Goal: Task Accomplishment & Management: Complete application form

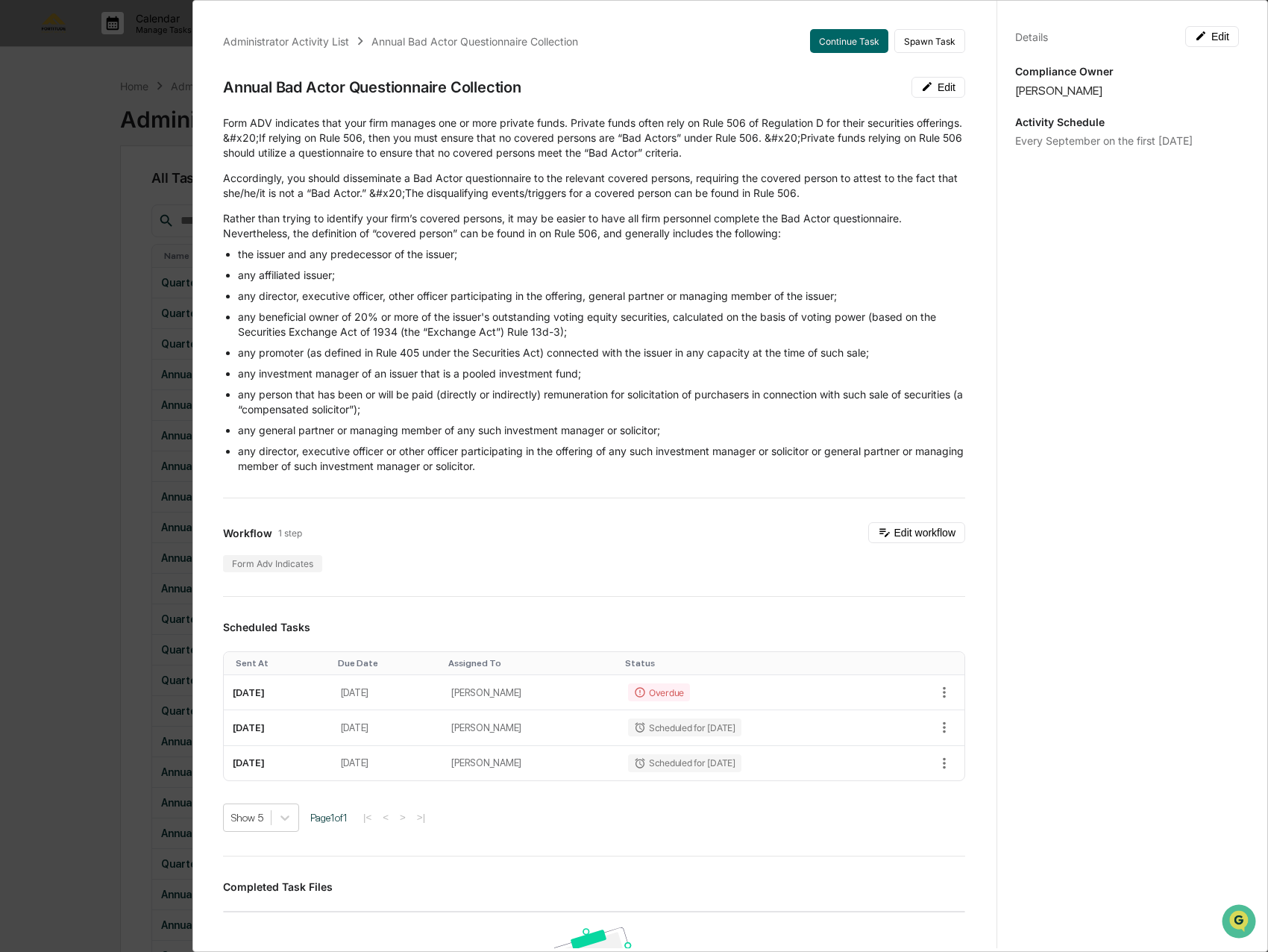
click at [1130, 284] on div "Details Edit Compliance Owner [PERSON_NAME] Activity Schedule Every September o…" at bounding box center [1127, 490] width 260 height 987
click at [816, 34] on button "Continue Task" at bounding box center [850, 41] width 78 height 24
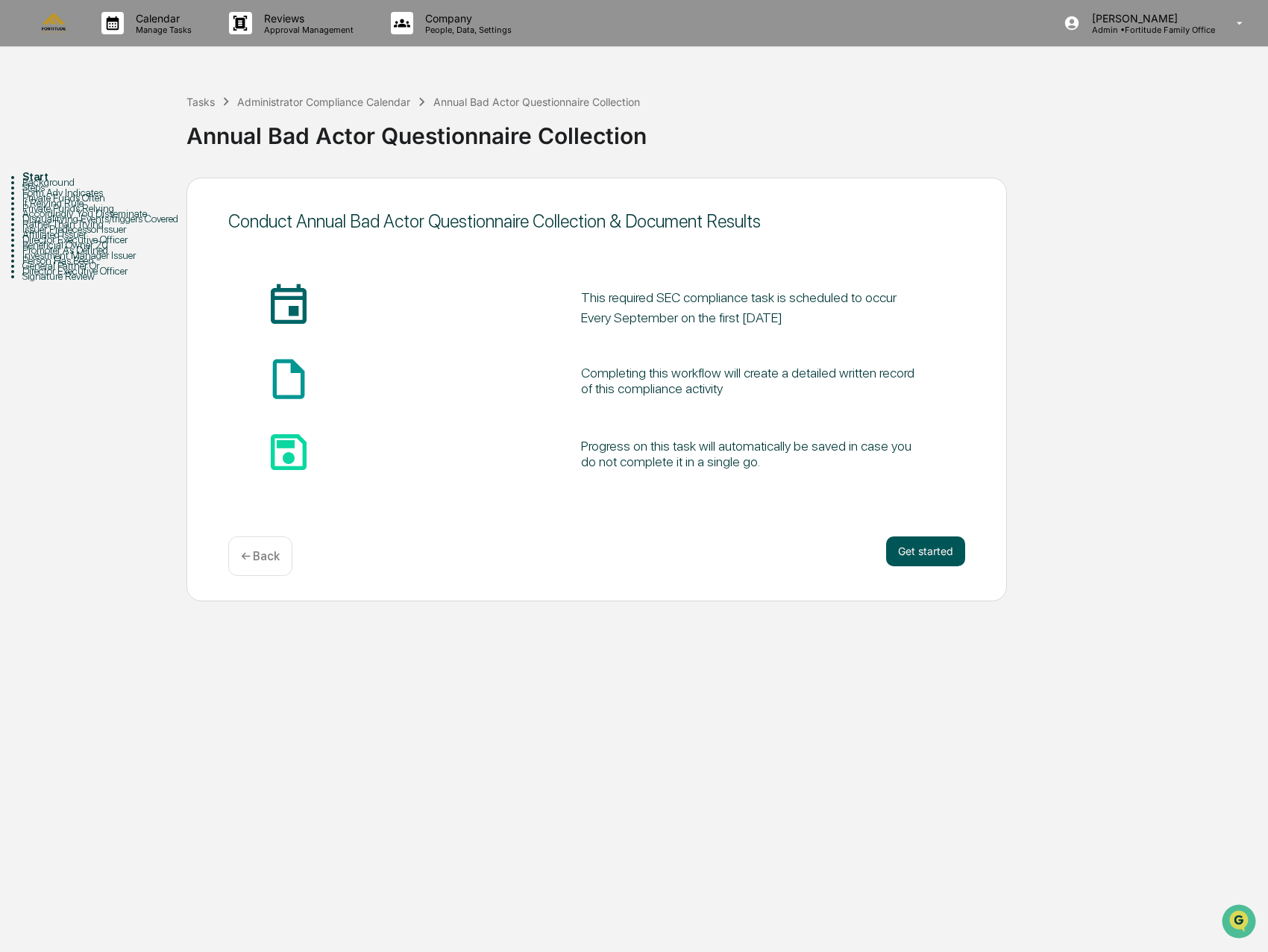
click at [917, 555] on button "Get started" at bounding box center [926, 552] width 79 height 30
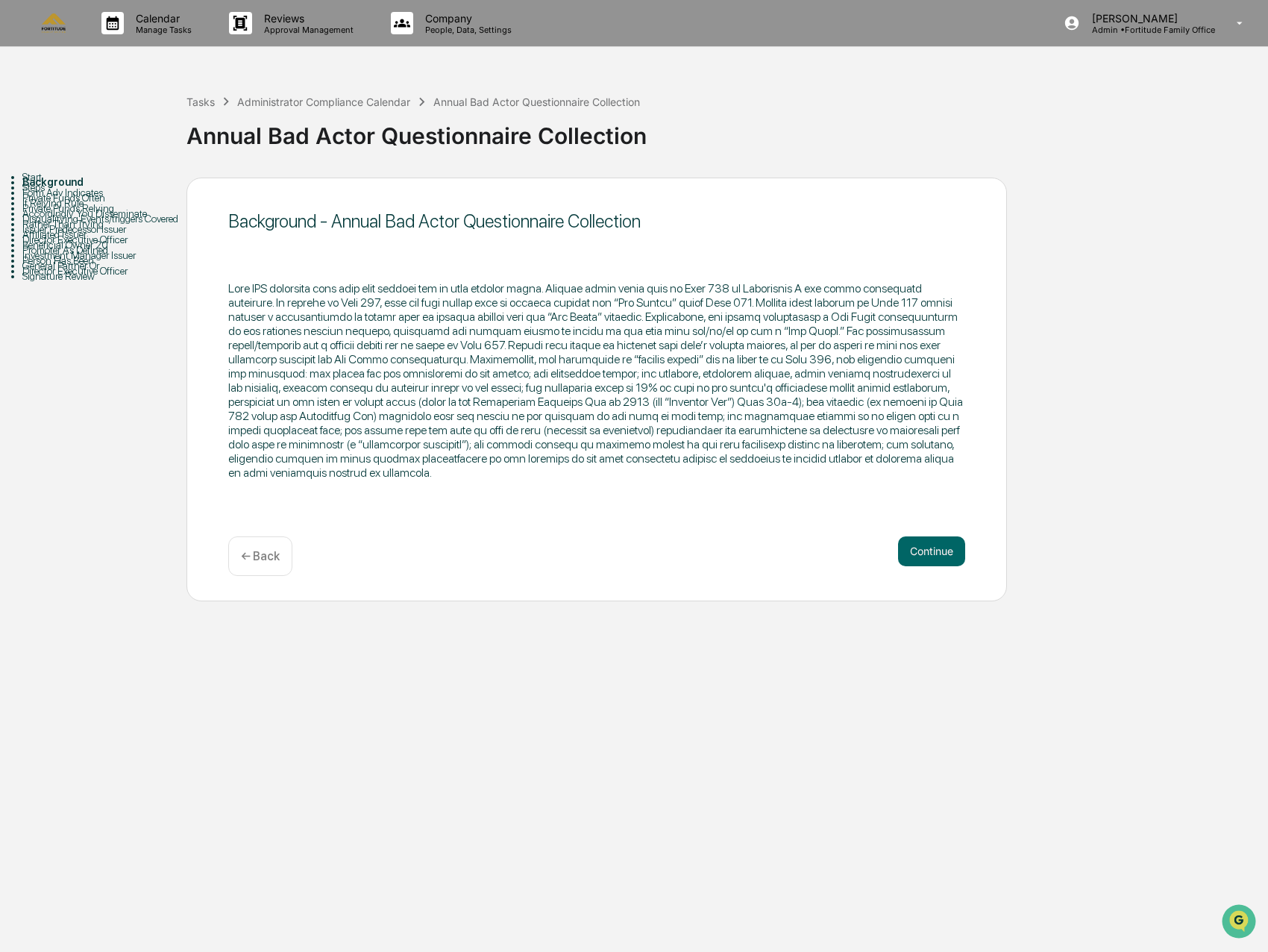
click at [917, 555] on button "Continue" at bounding box center [932, 552] width 67 height 30
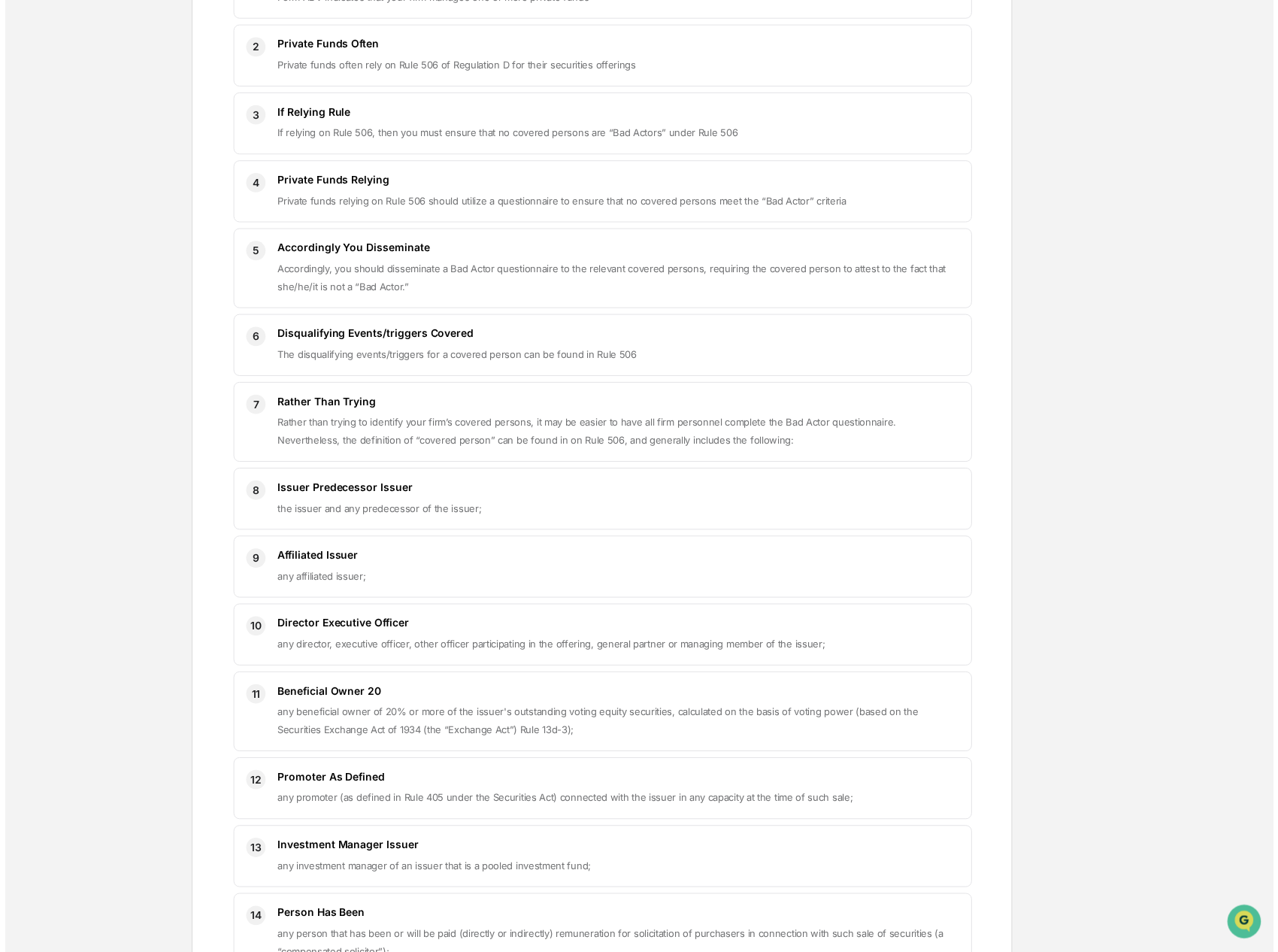
scroll to position [560, 0]
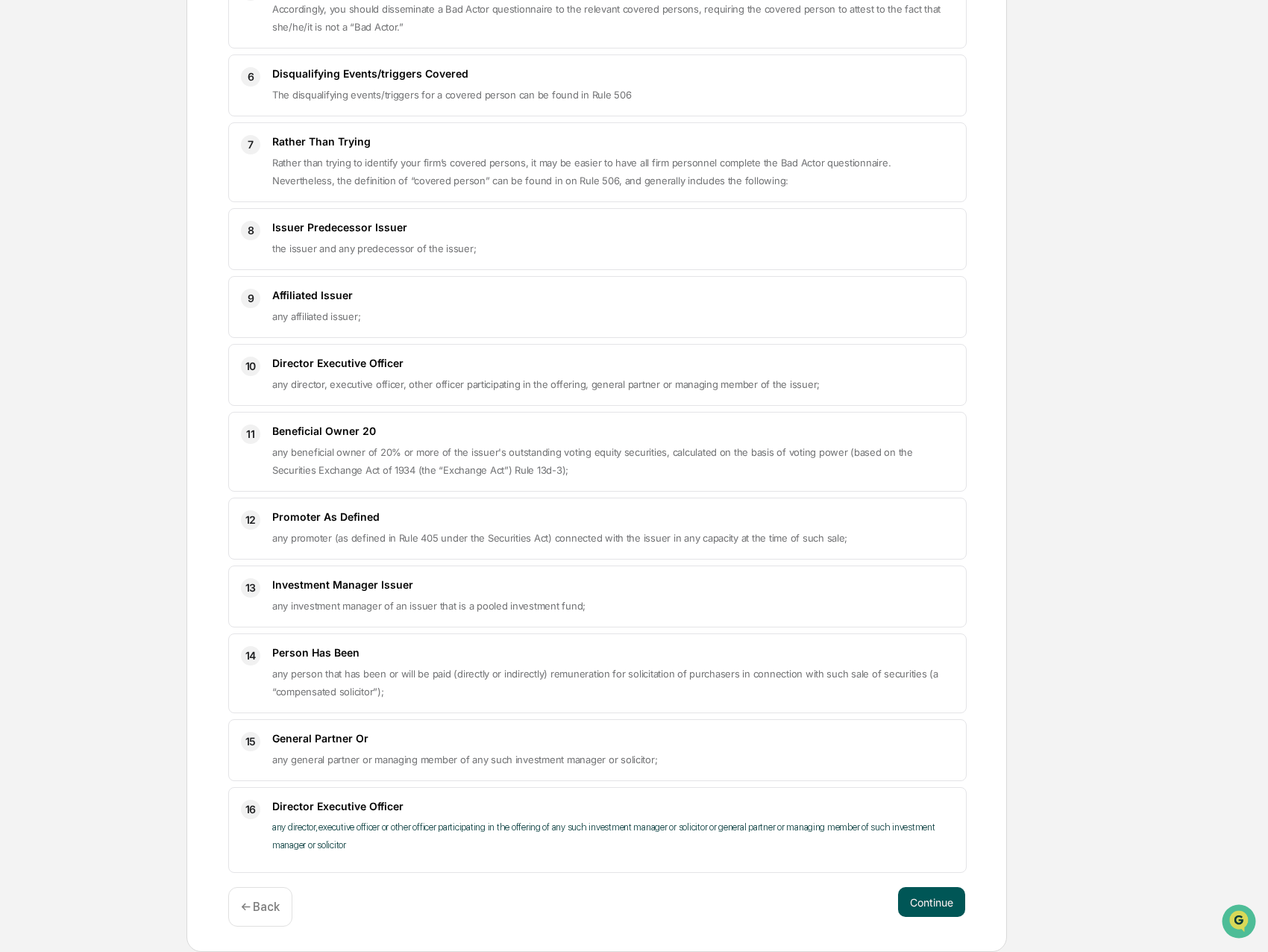
click at [941, 911] on button "Continue" at bounding box center [932, 902] width 67 height 30
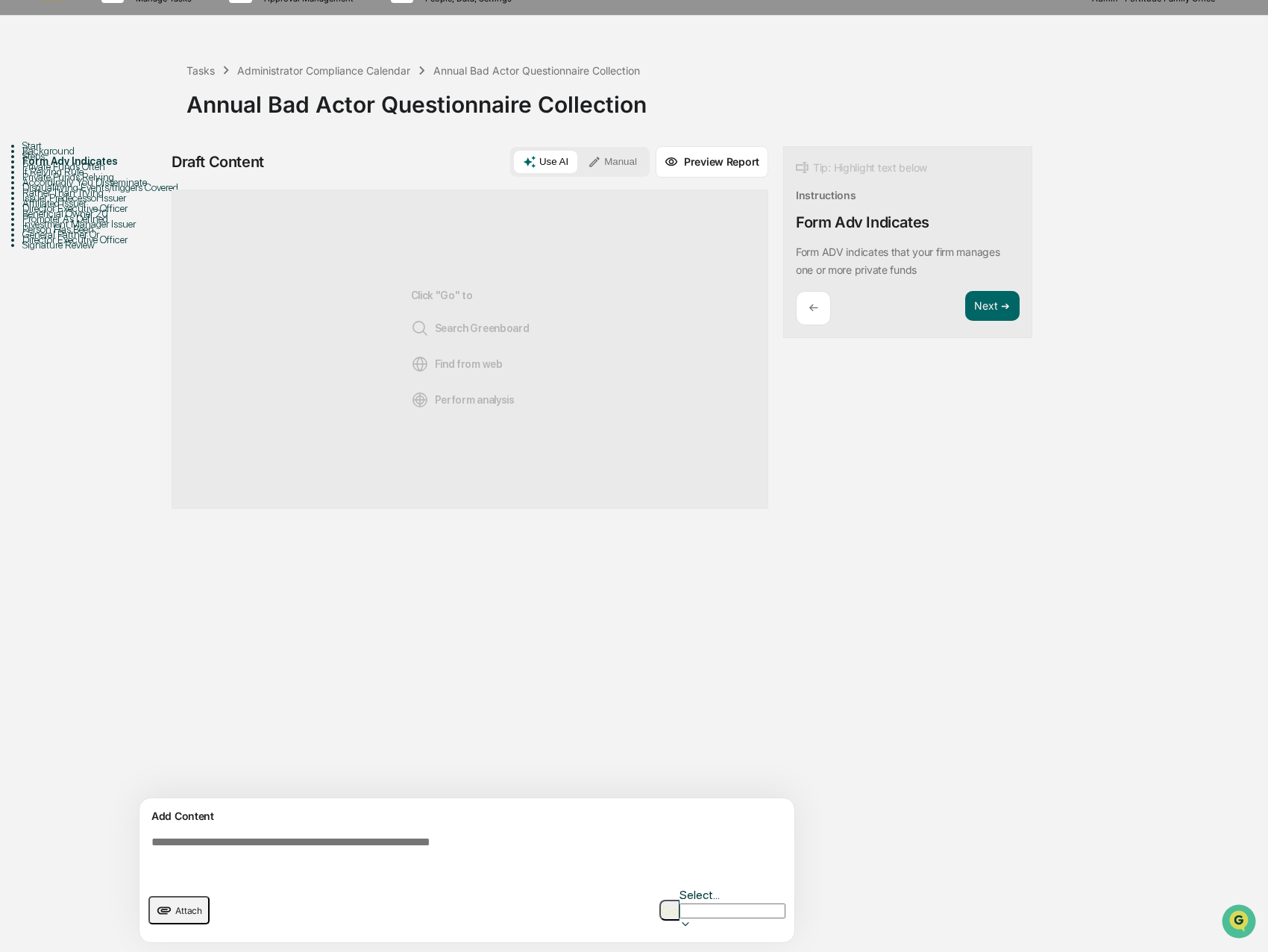
scroll to position [93, 0]
click at [181, 905] on span "Attach" at bounding box center [189, 910] width 27 height 11
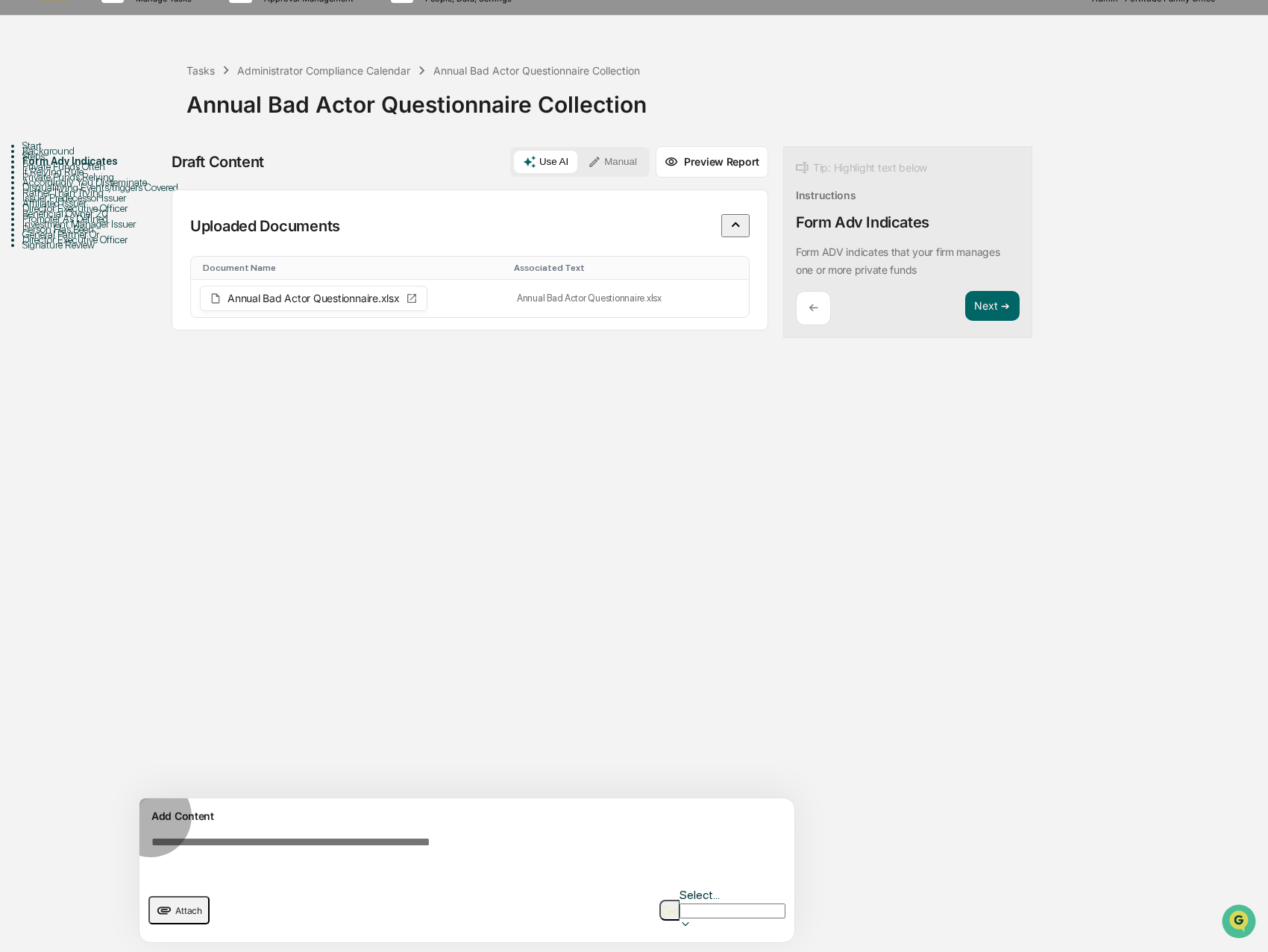
click at [680, 900] on button "button" at bounding box center [669, 911] width 20 height 21
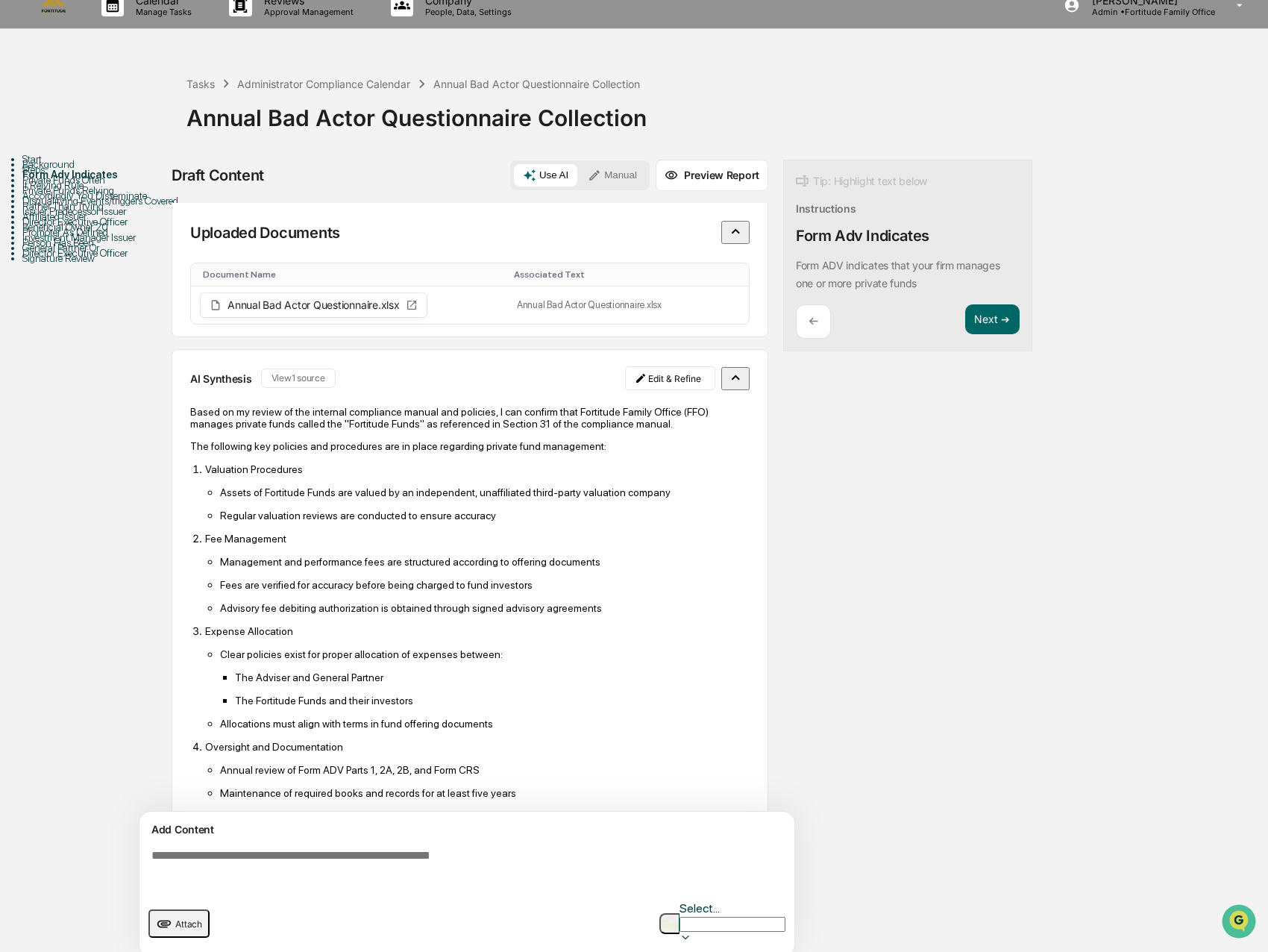
scroll to position [0, 0]
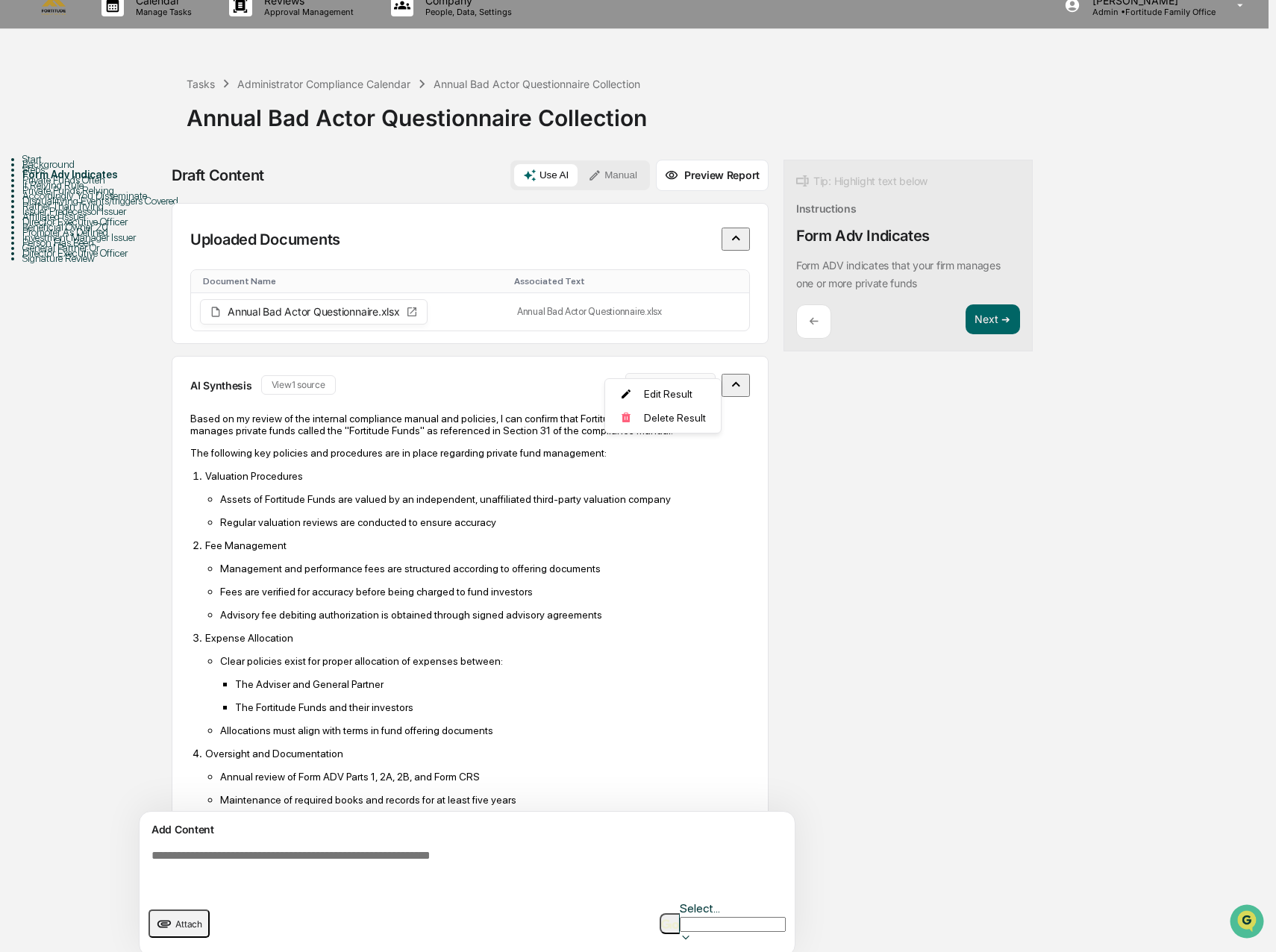
click at [688, 360] on html "Calendar Manage Tasks Reviews Approval Management Company People, Data, Setting…" at bounding box center [638, 458] width 1276 height 952
click at [677, 409] on div "Delete Result" at bounding box center [658, 418] width 110 height 24
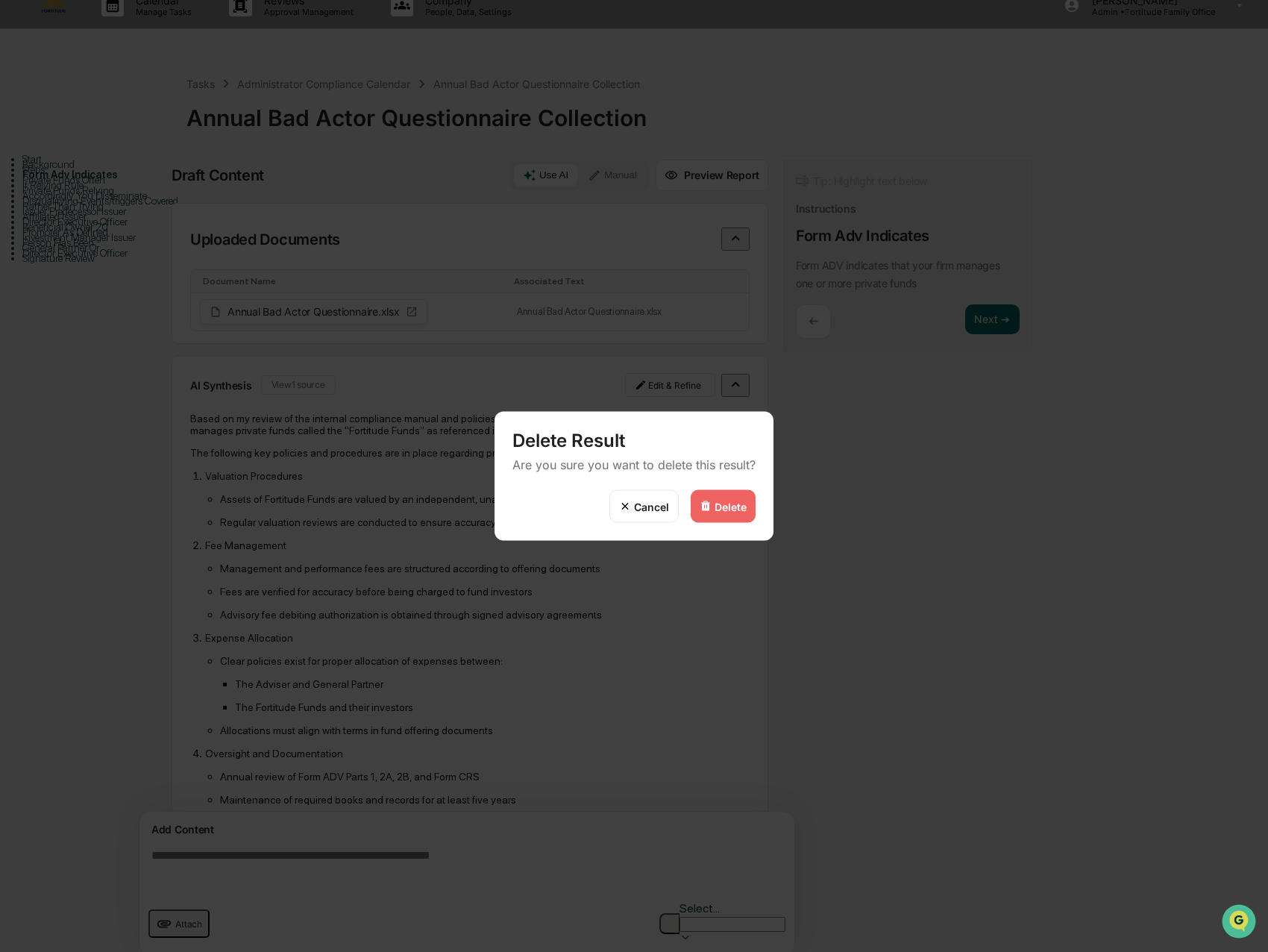
click at [719, 511] on div "Delete" at bounding box center [731, 506] width 32 height 13
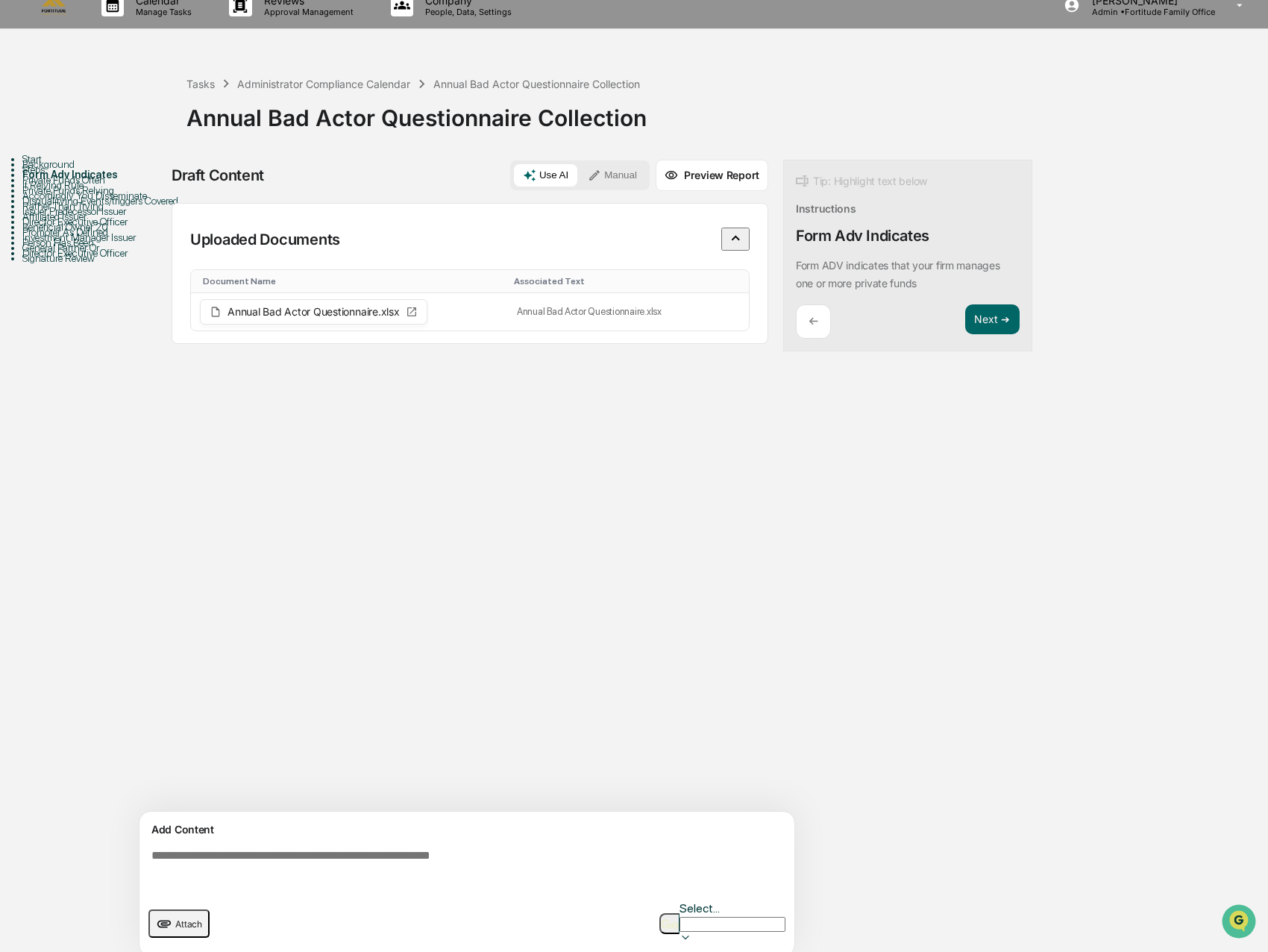
click at [218, 865] on textarea at bounding box center [470, 869] width 649 height 53
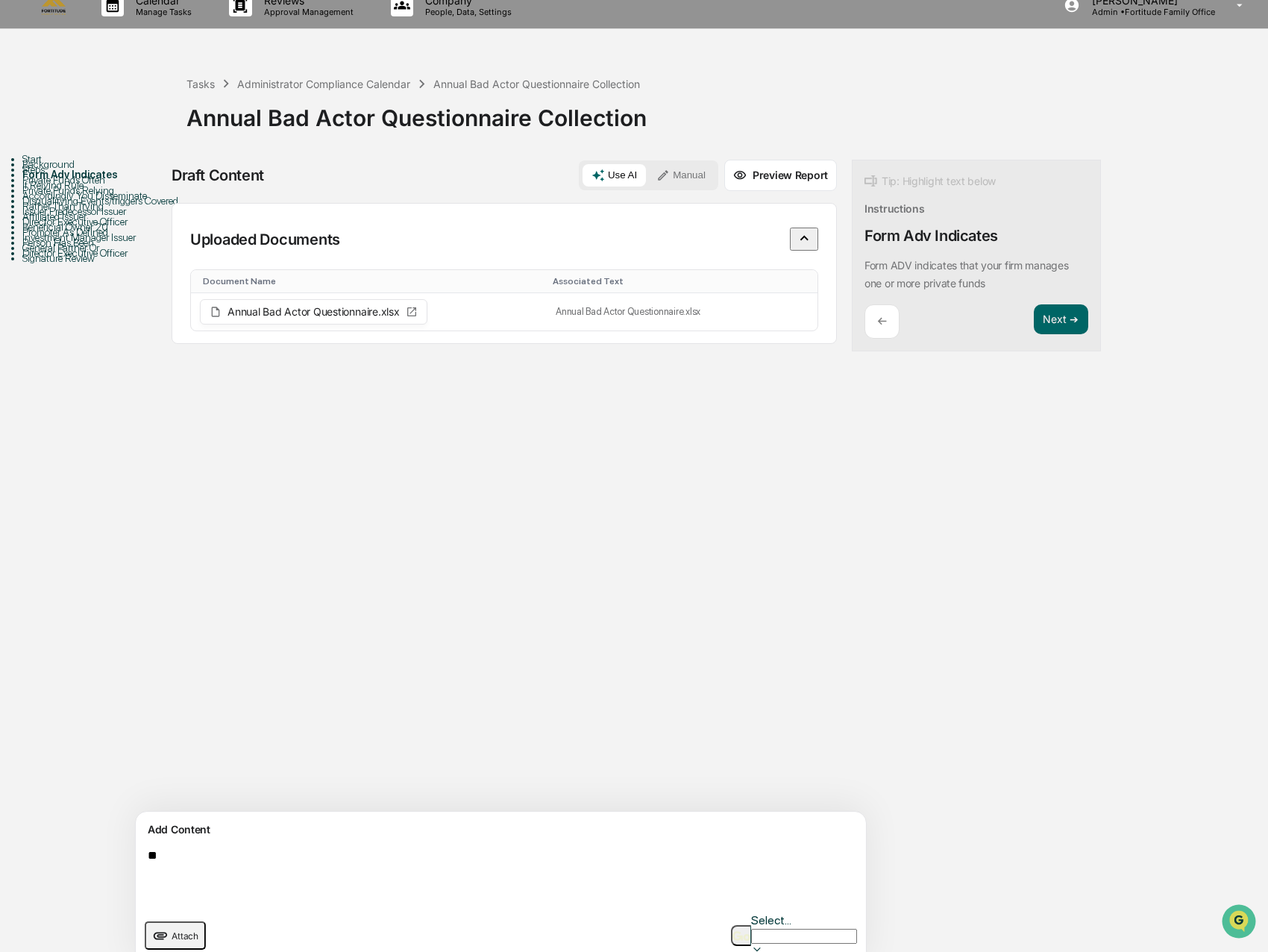
type textarea "*"
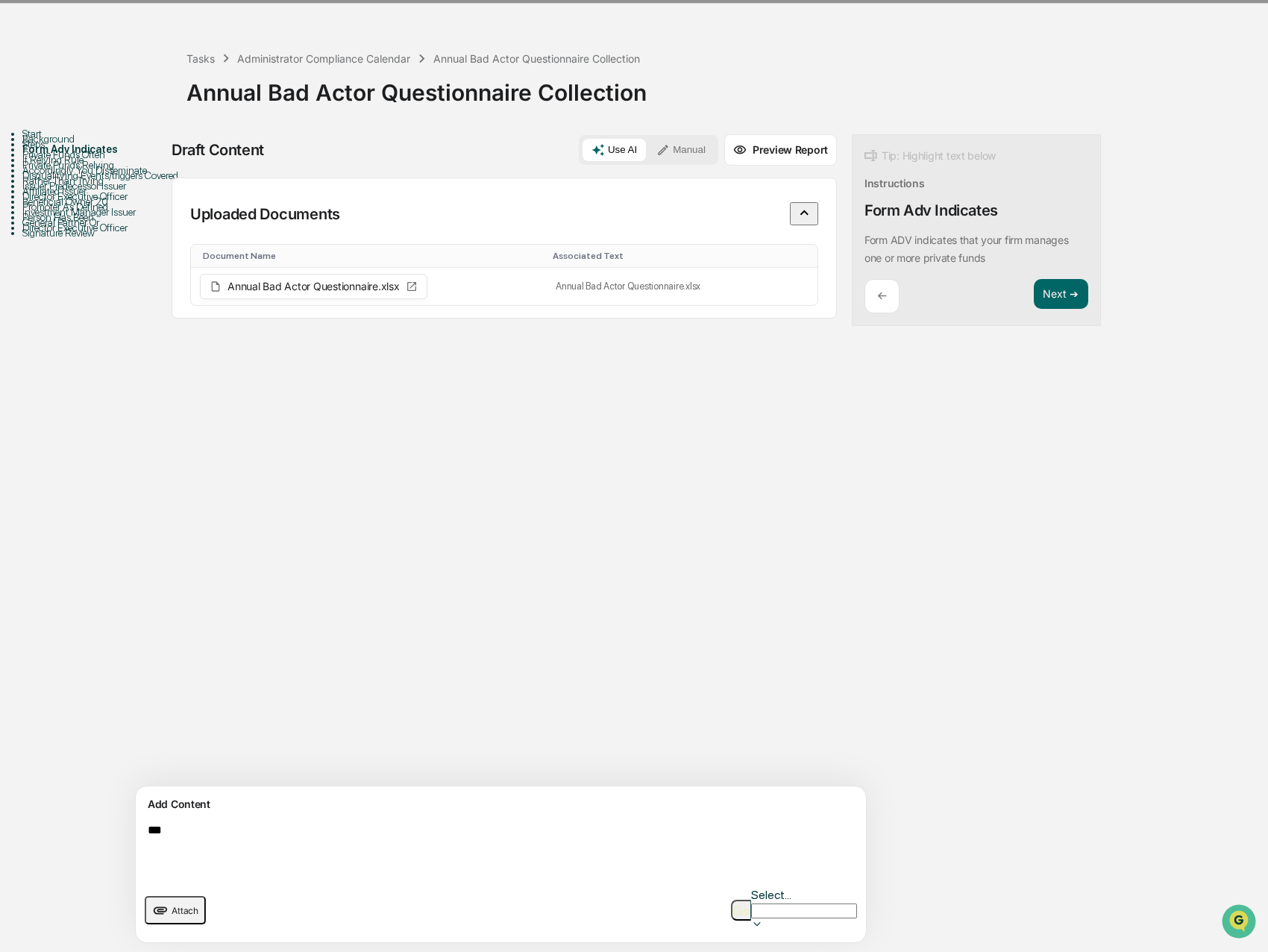
scroll to position [167, 0]
click at [342, 817] on textarea "**********" at bounding box center [466, 850] width 649 height 65
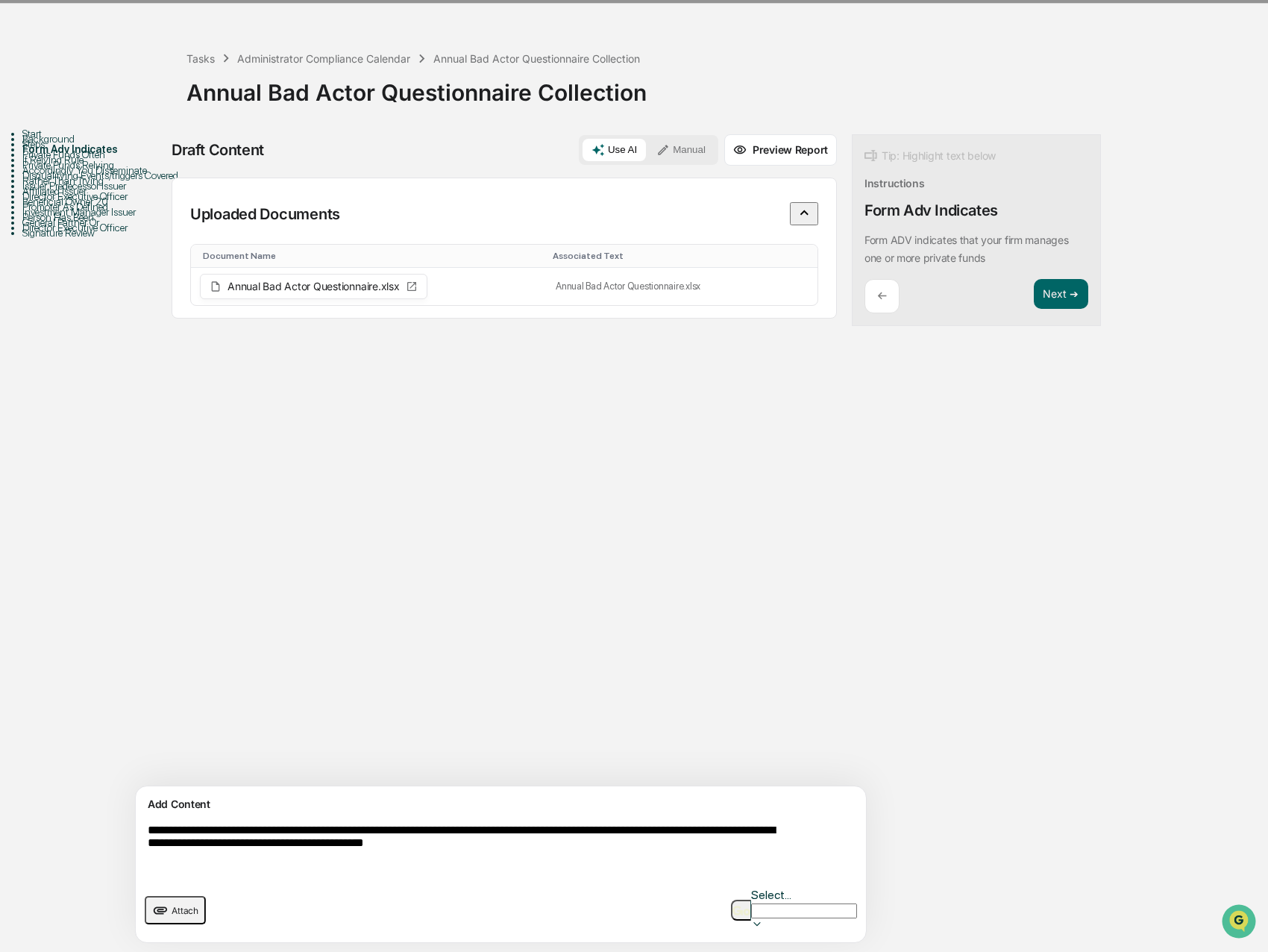
type textarea "**********"
click at [731, 900] on button "button" at bounding box center [740, 911] width 20 height 21
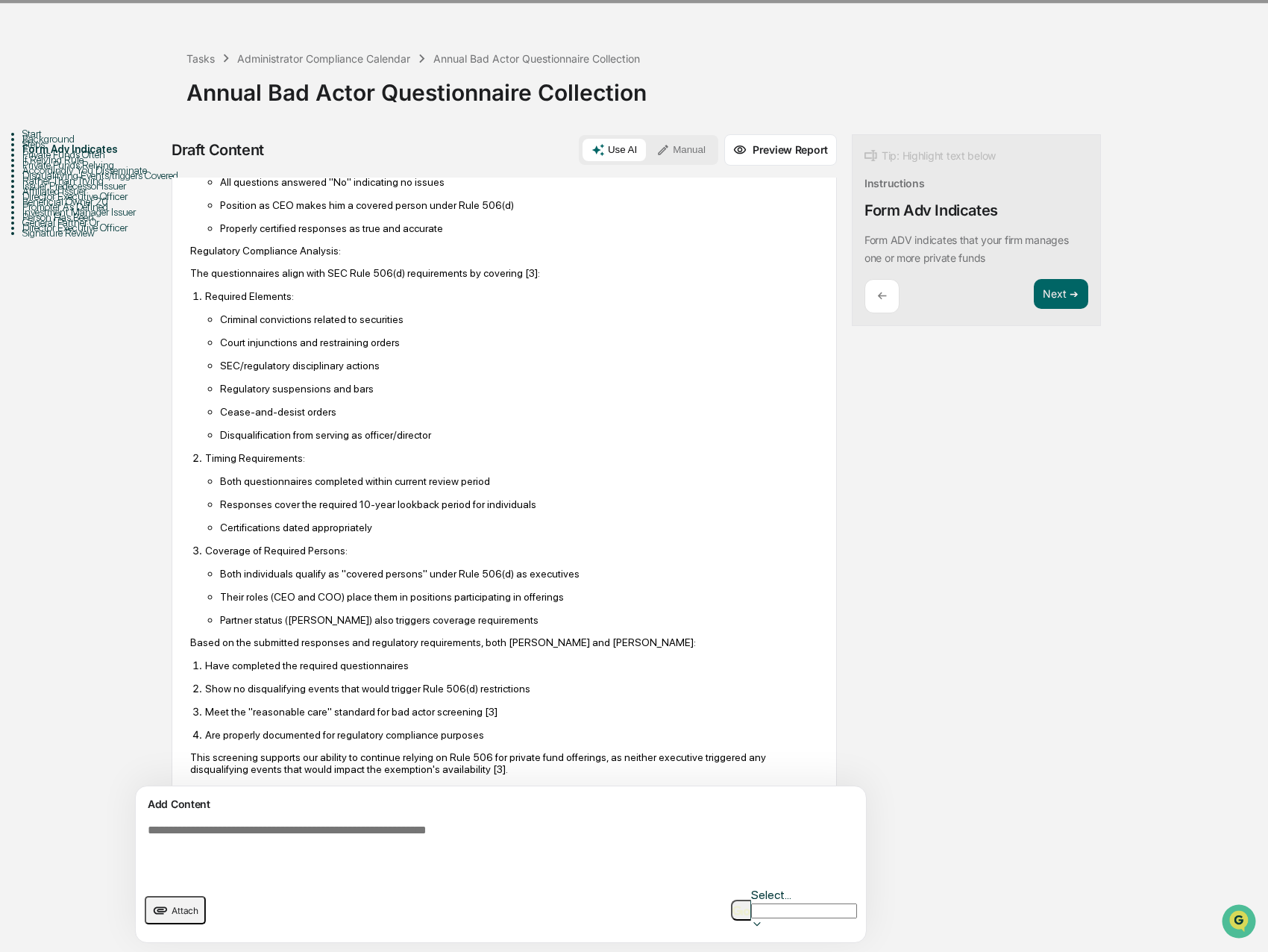
scroll to position [448, 0]
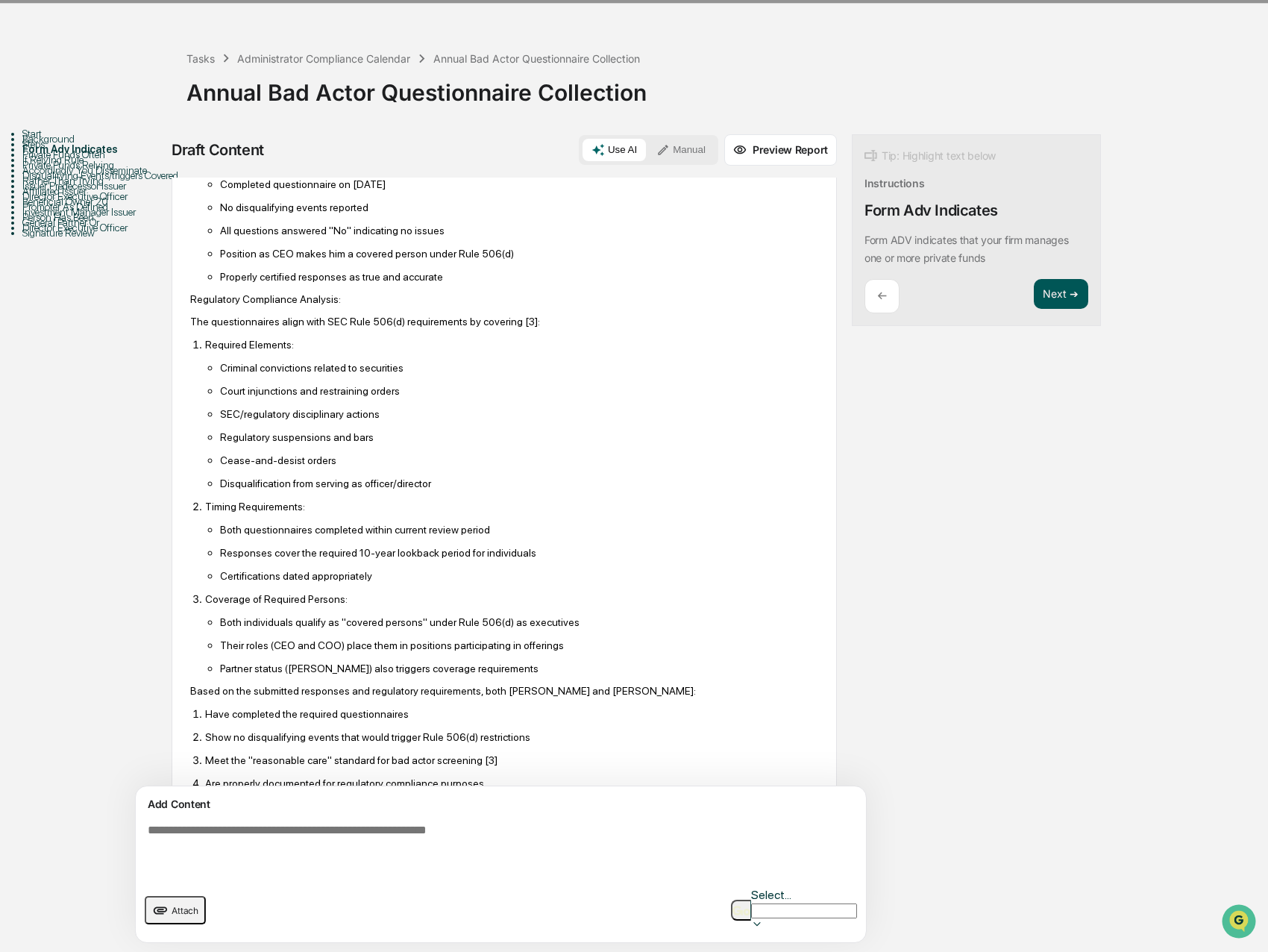
click at [1034, 279] on button "Next ➔" at bounding box center [1061, 294] width 54 height 31
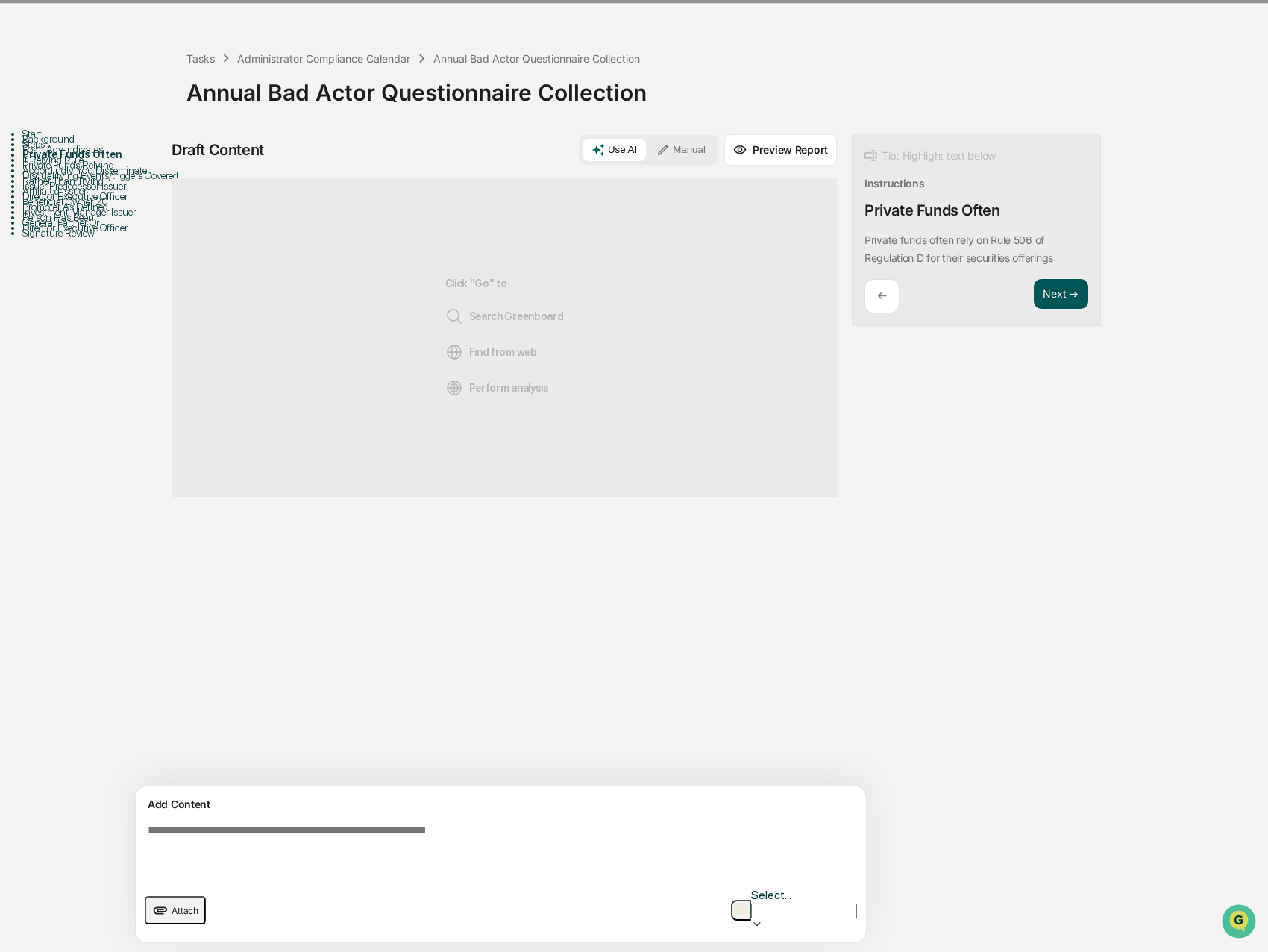
click at [1034, 279] on button "Next ➔" at bounding box center [1061, 294] width 54 height 31
click at [1034, 297] on button "Next ➔" at bounding box center [1061, 312] width 54 height 31
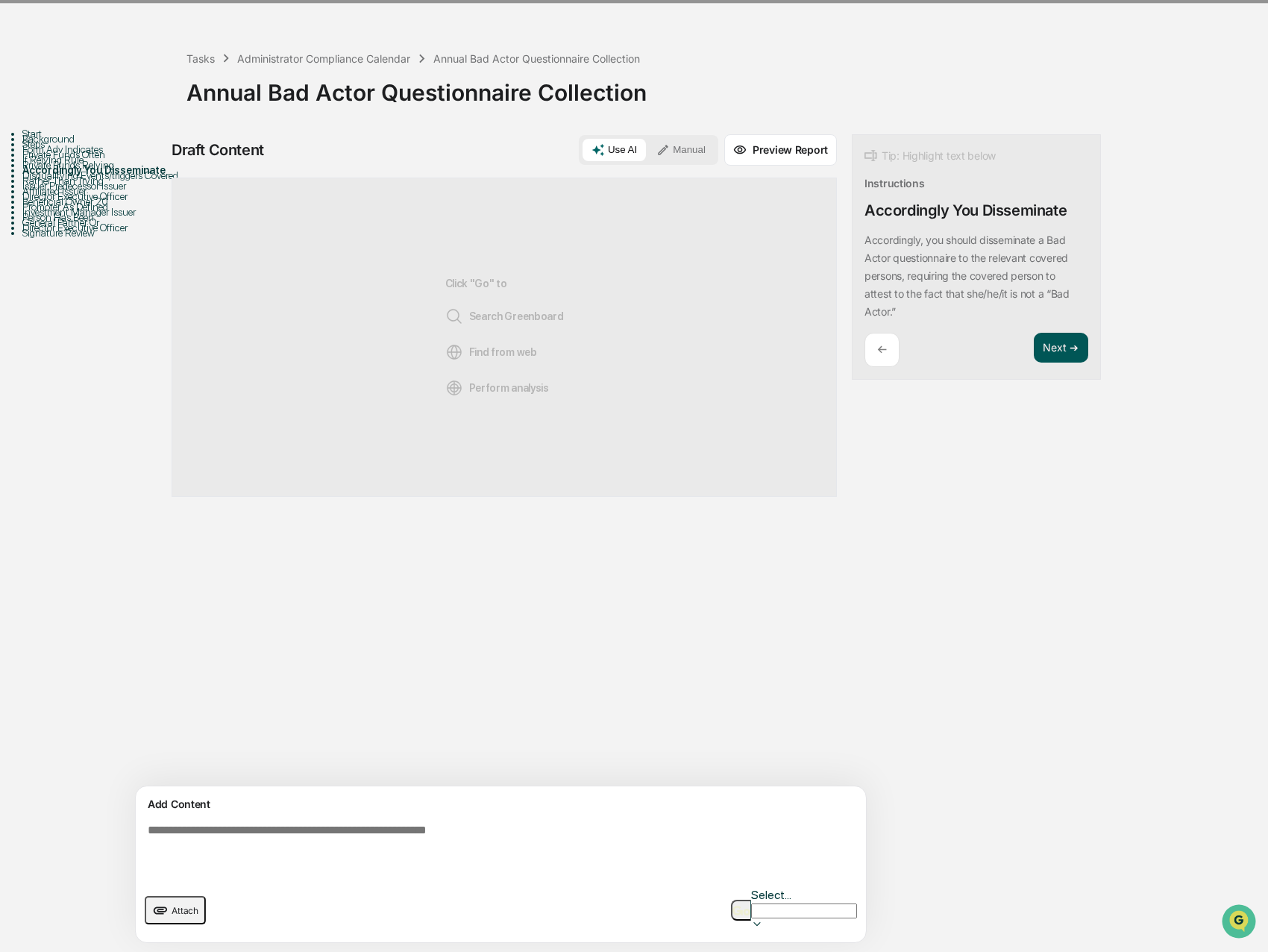
click at [1034, 333] on button "Next ➔" at bounding box center [1061, 348] width 54 height 31
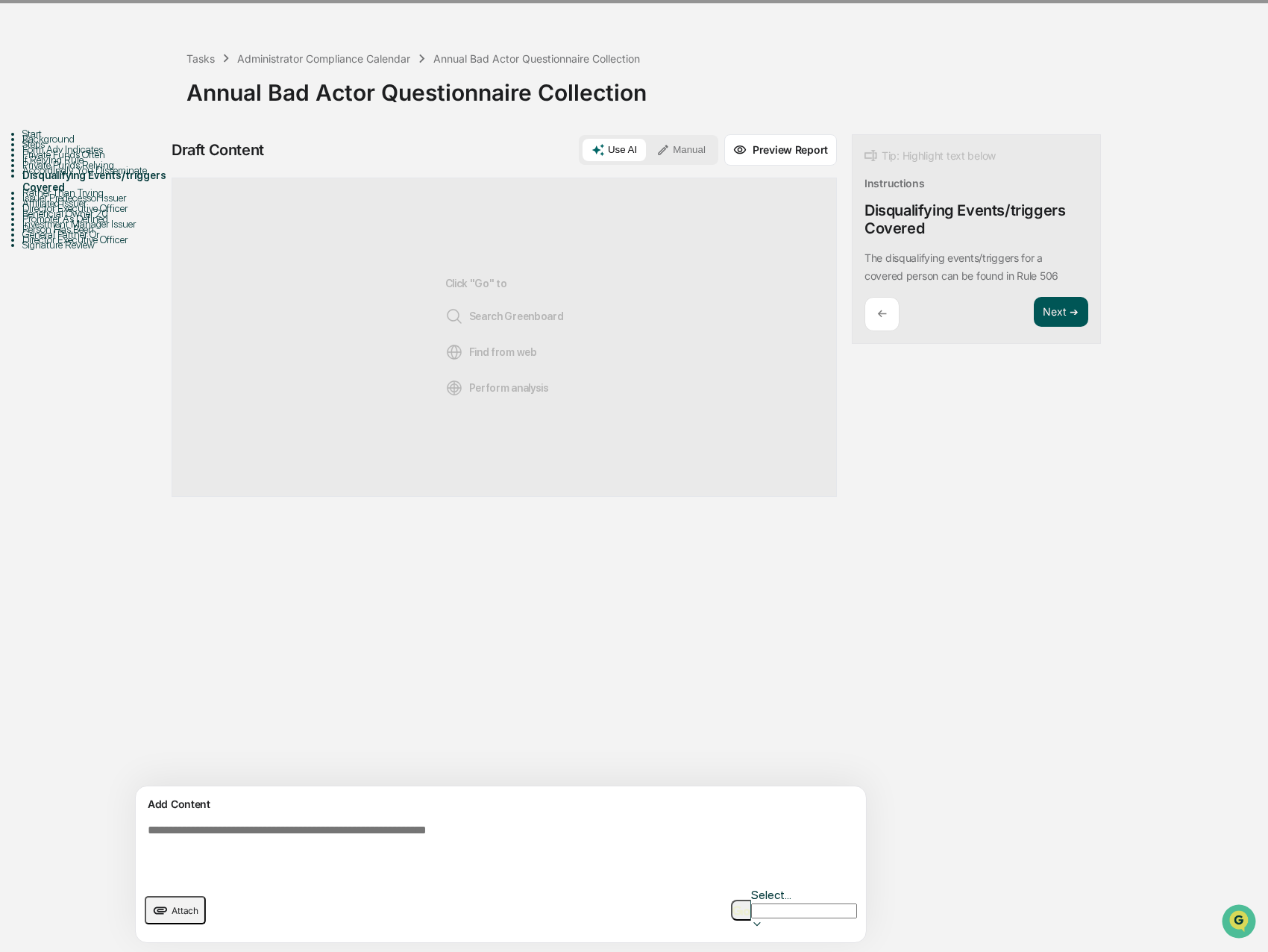
click at [1034, 297] on button "Next ➔" at bounding box center [1061, 312] width 54 height 31
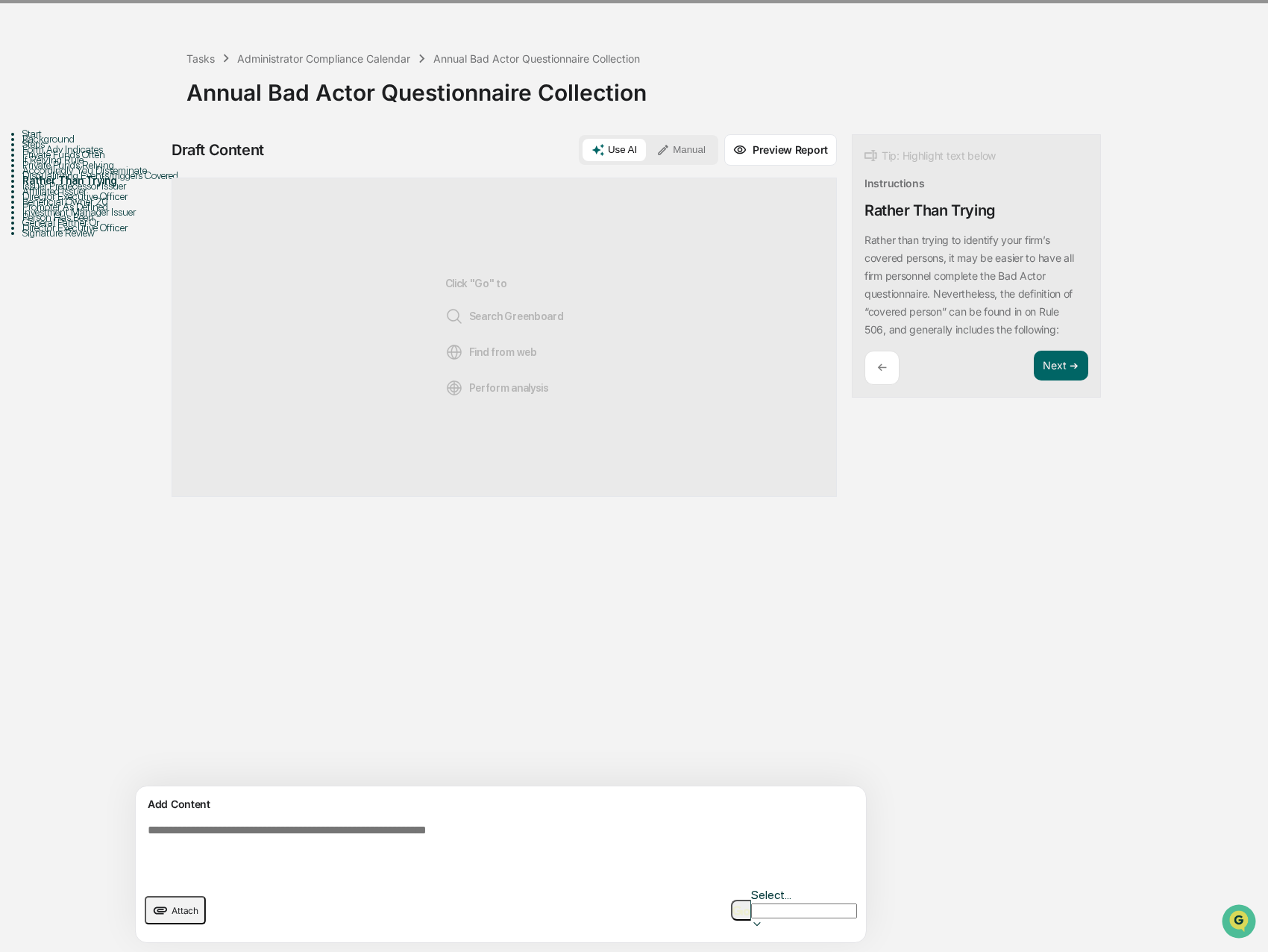
click at [992, 242] on div "Tip: Highlight text below Instructions Rather Than Trying Rather than trying to…" at bounding box center [976, 266] width 249 height 264
click at [1034, 351] on button "Next ➔" at bounding box center [1061, 366] width 54 height 31
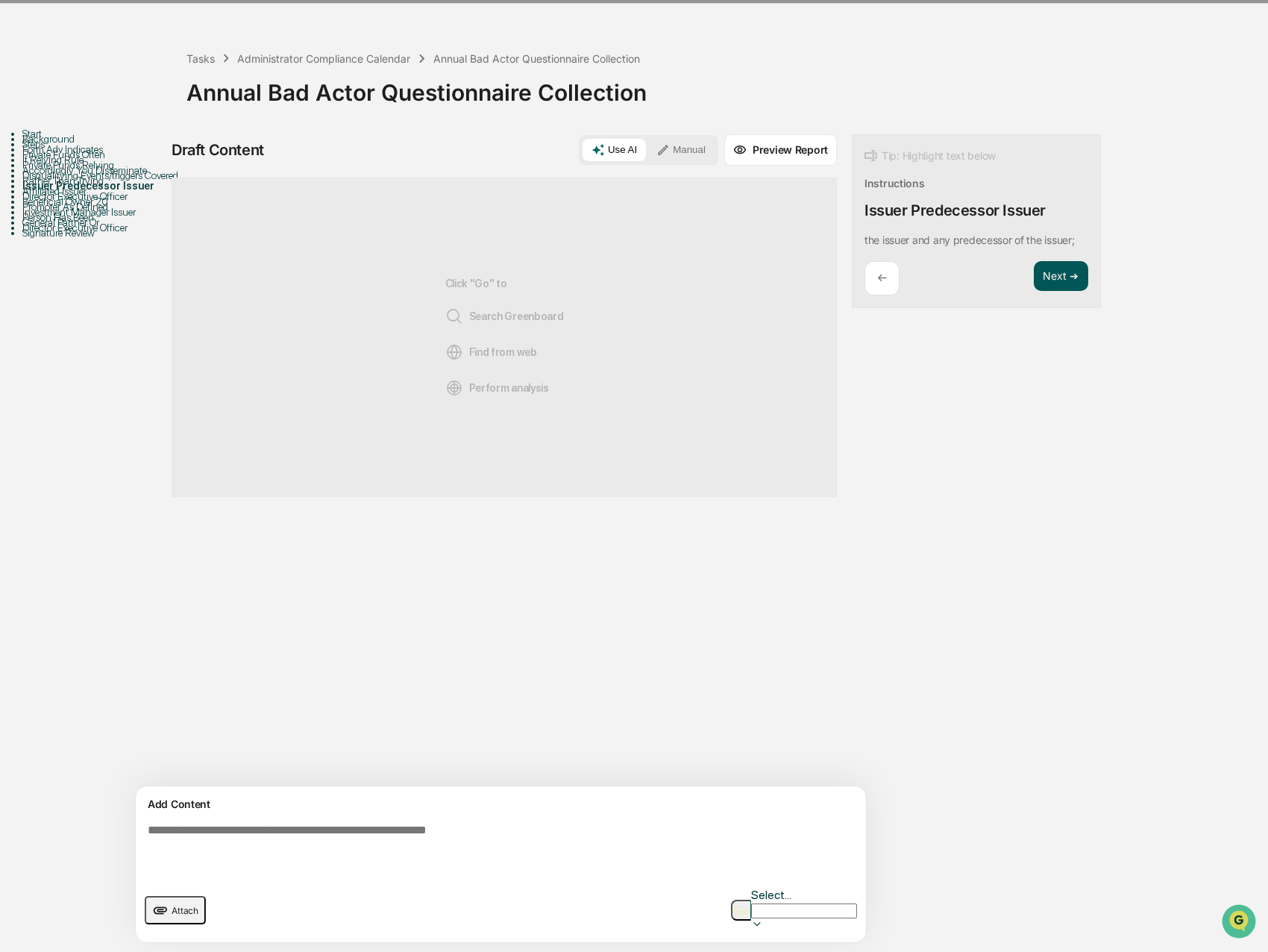
click at [1034, 261] on button "Next ➔" at bounding box center [1061, 276] width 54 height 31
click at [1034, 297] on button "Next ➔" at bounding box center [1061, 312] width 54 height 31
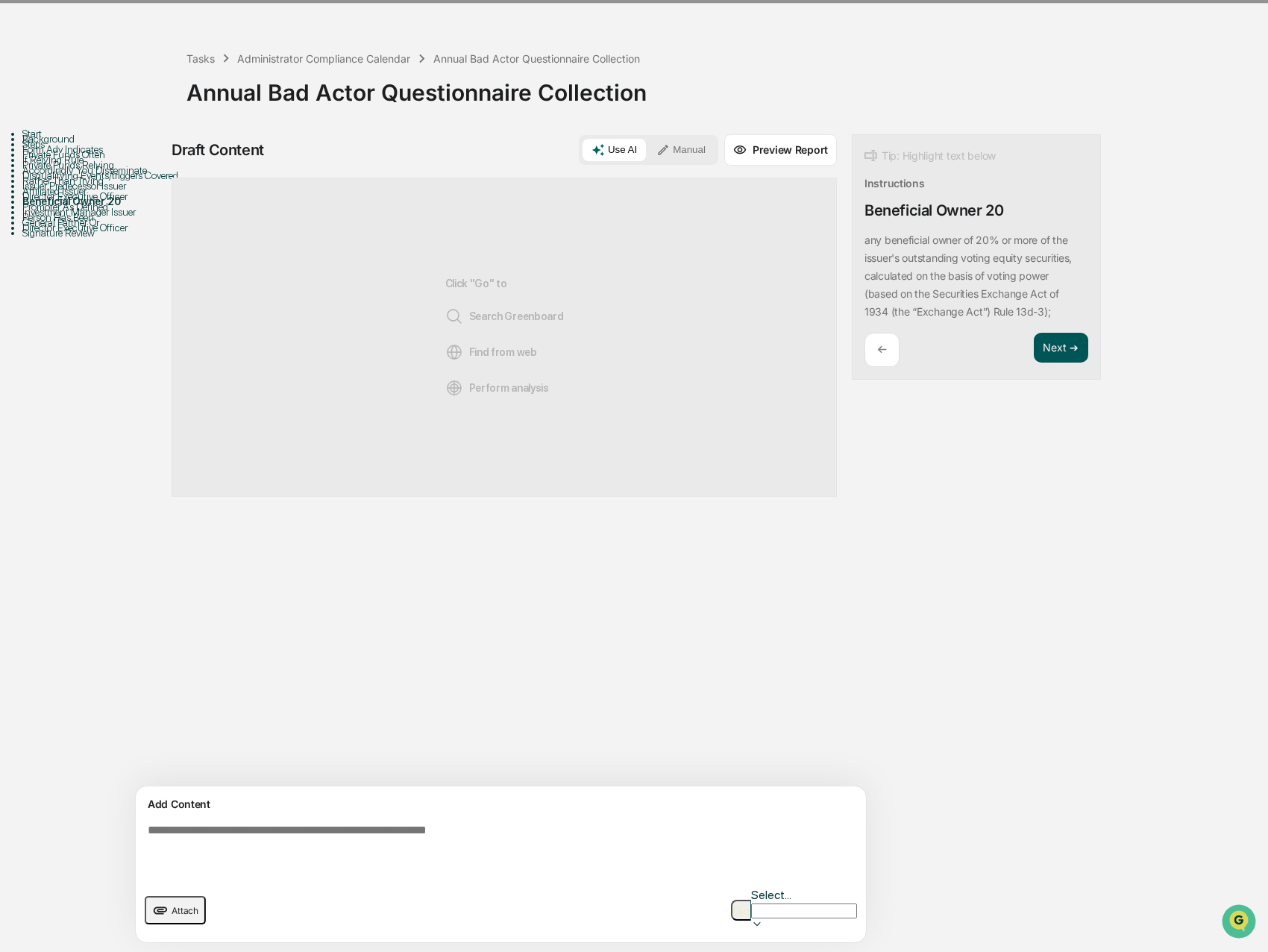
click at [1034, 333] on button "Next ➔" at bounding box center [1061, 348] width 54 height 31
click at [1034, 297] on button "Next ➔" at bounding box center [1061, 312] width 54 height 31
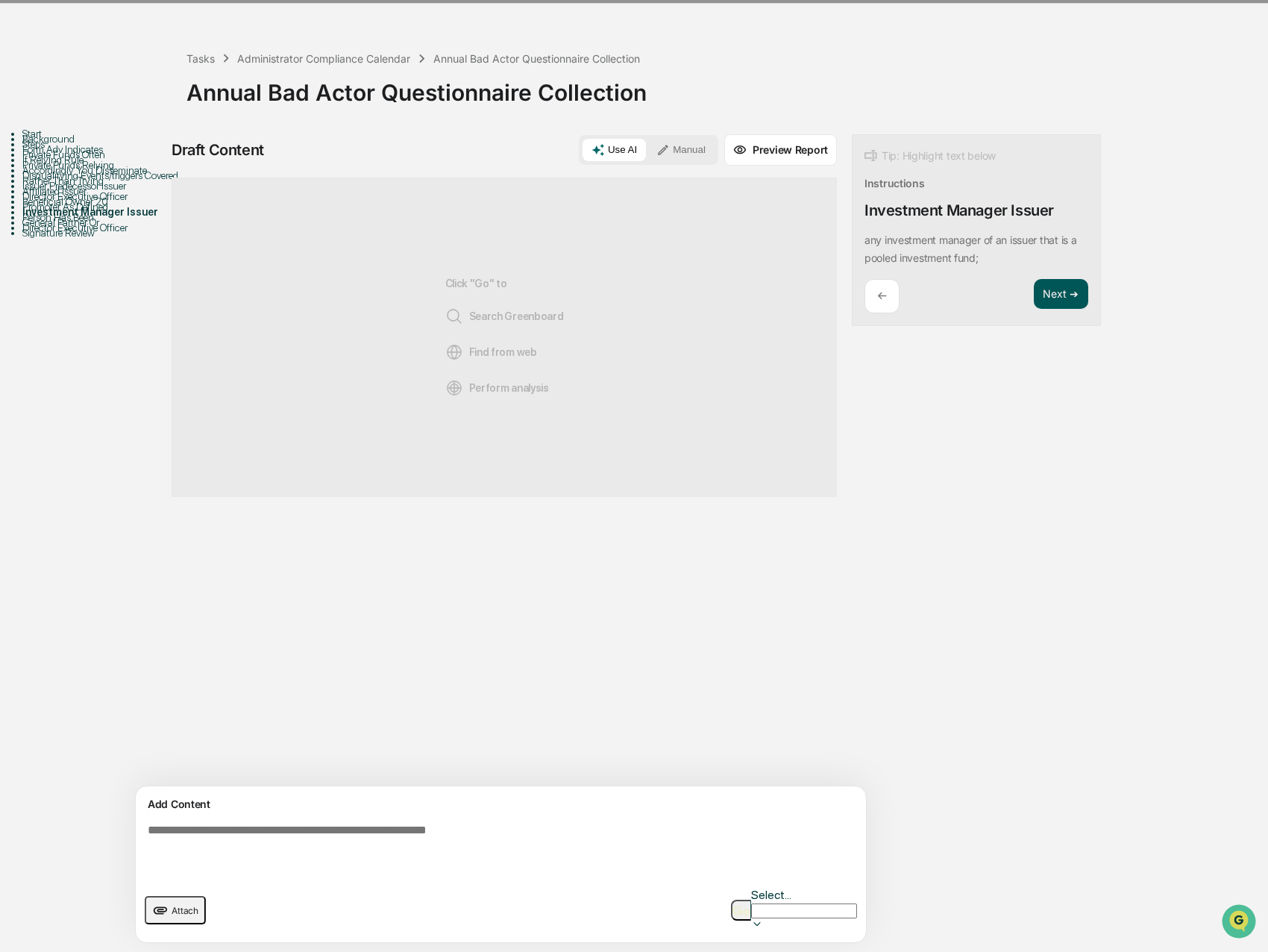
click at [1034, 279] on button "Next ➔" at bounding box center [1061, 294] width 54 height 31
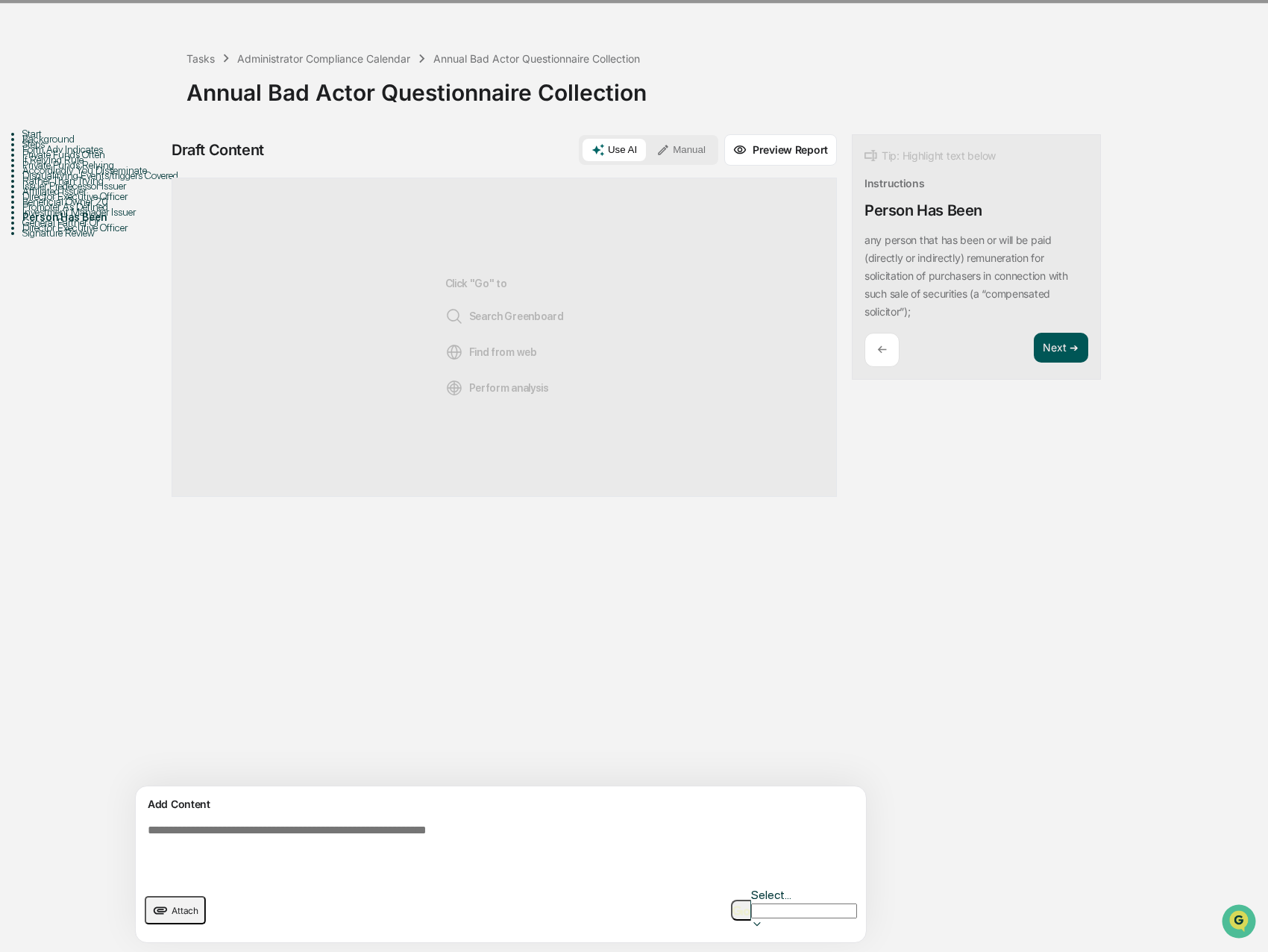
click at [1034, 333] on button "Next ➔" at bounding box center [1061, 348] width 54 height 31
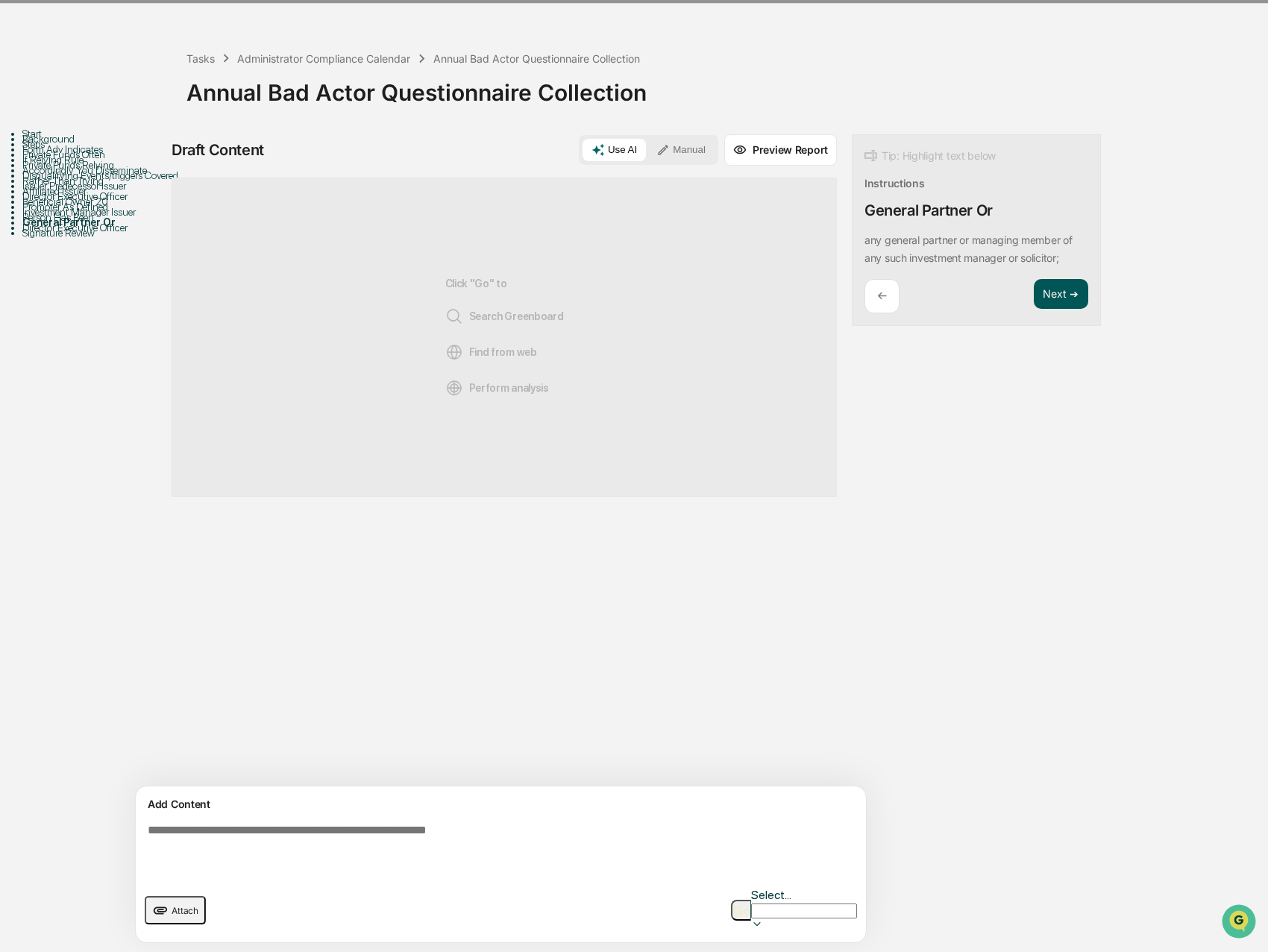
click at [1034, 279] on button "Next ➔" at bounding box center [1061, 294] width 54 height 31
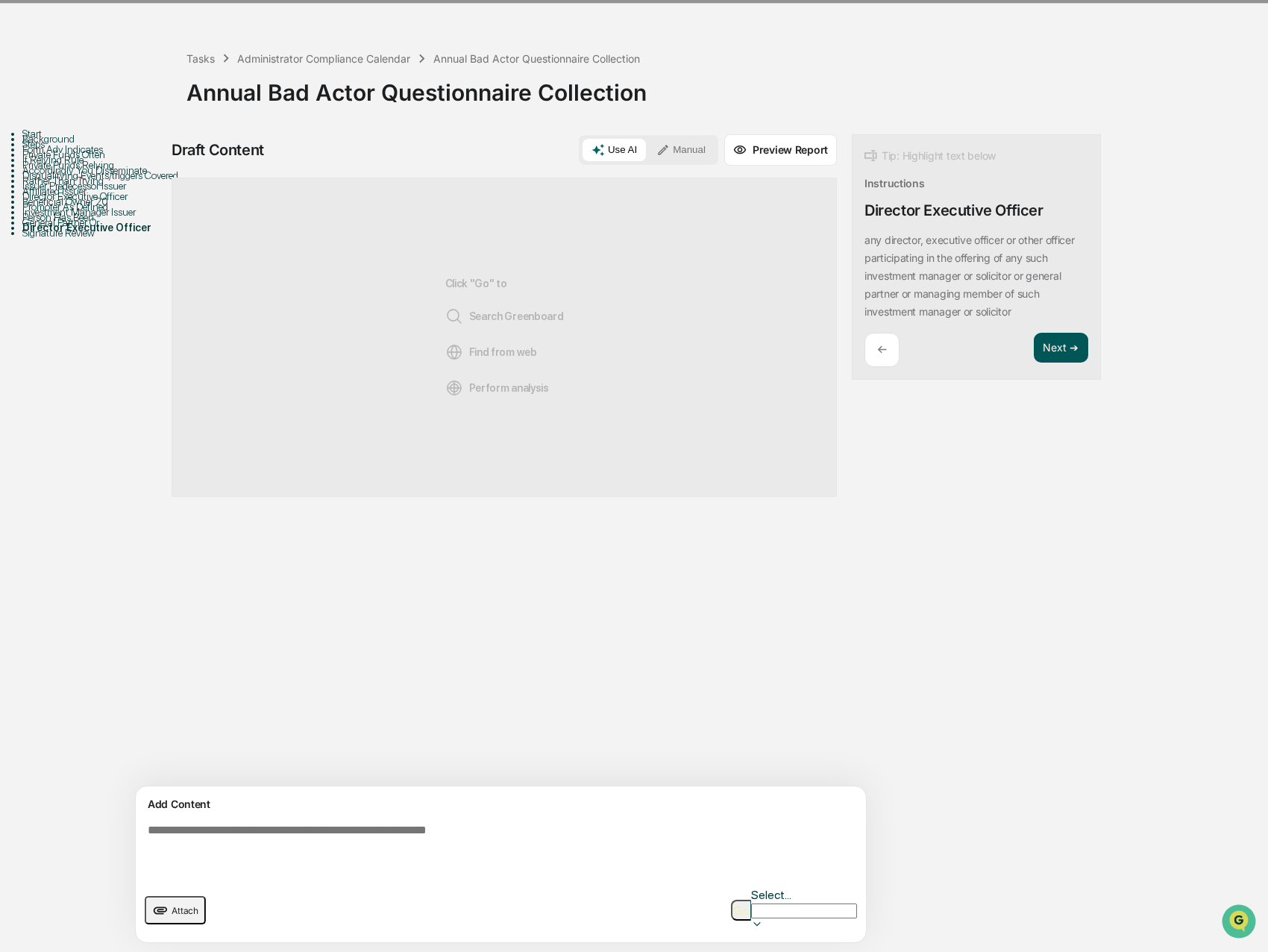
click at [1034, 333] on button "Next ➔" at bounding box center [1061, 348] width 54 height 31
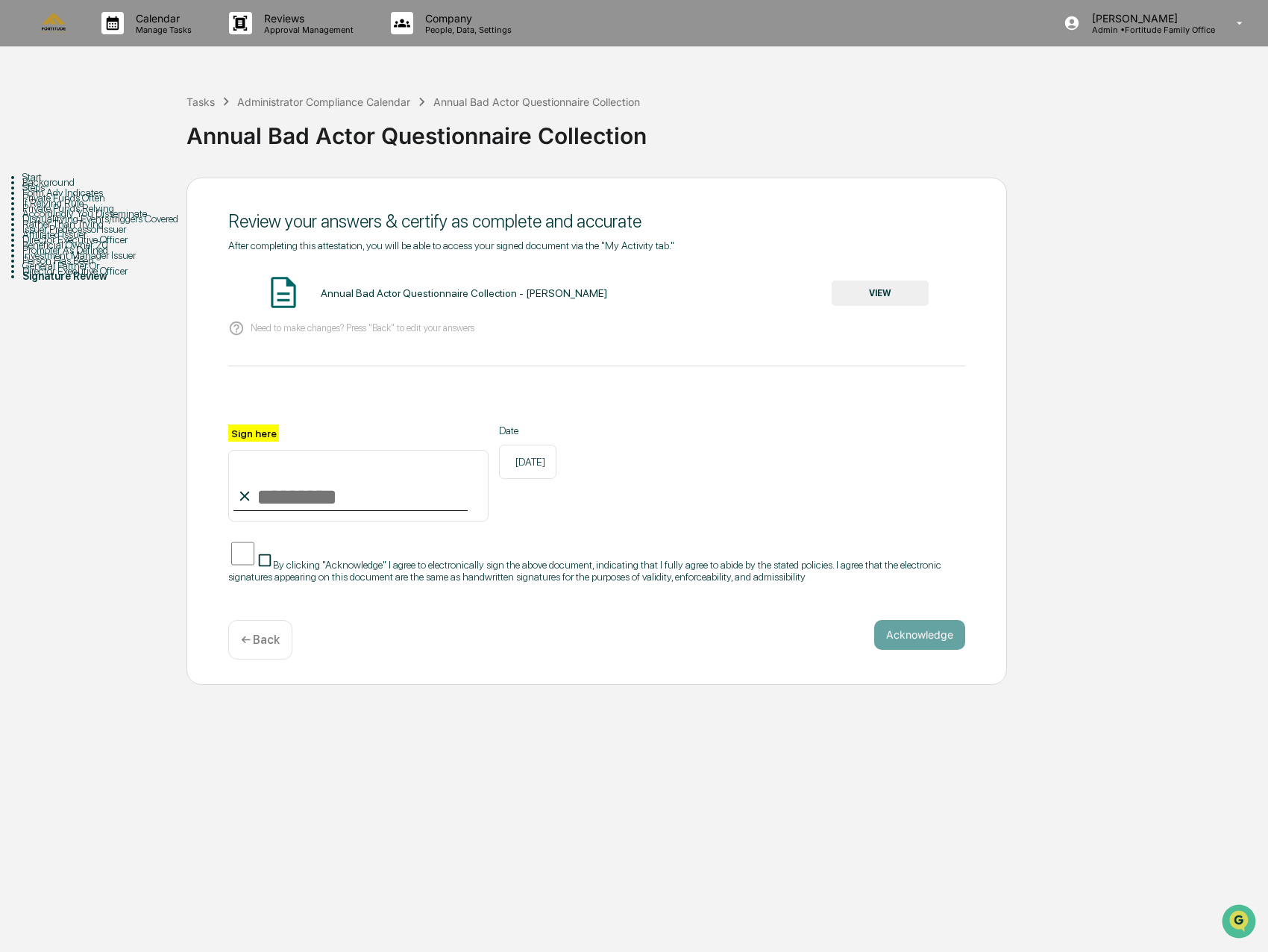
click at [871, 281] on button "VIEW" at bounding box center [880, 294] width 97 height 26
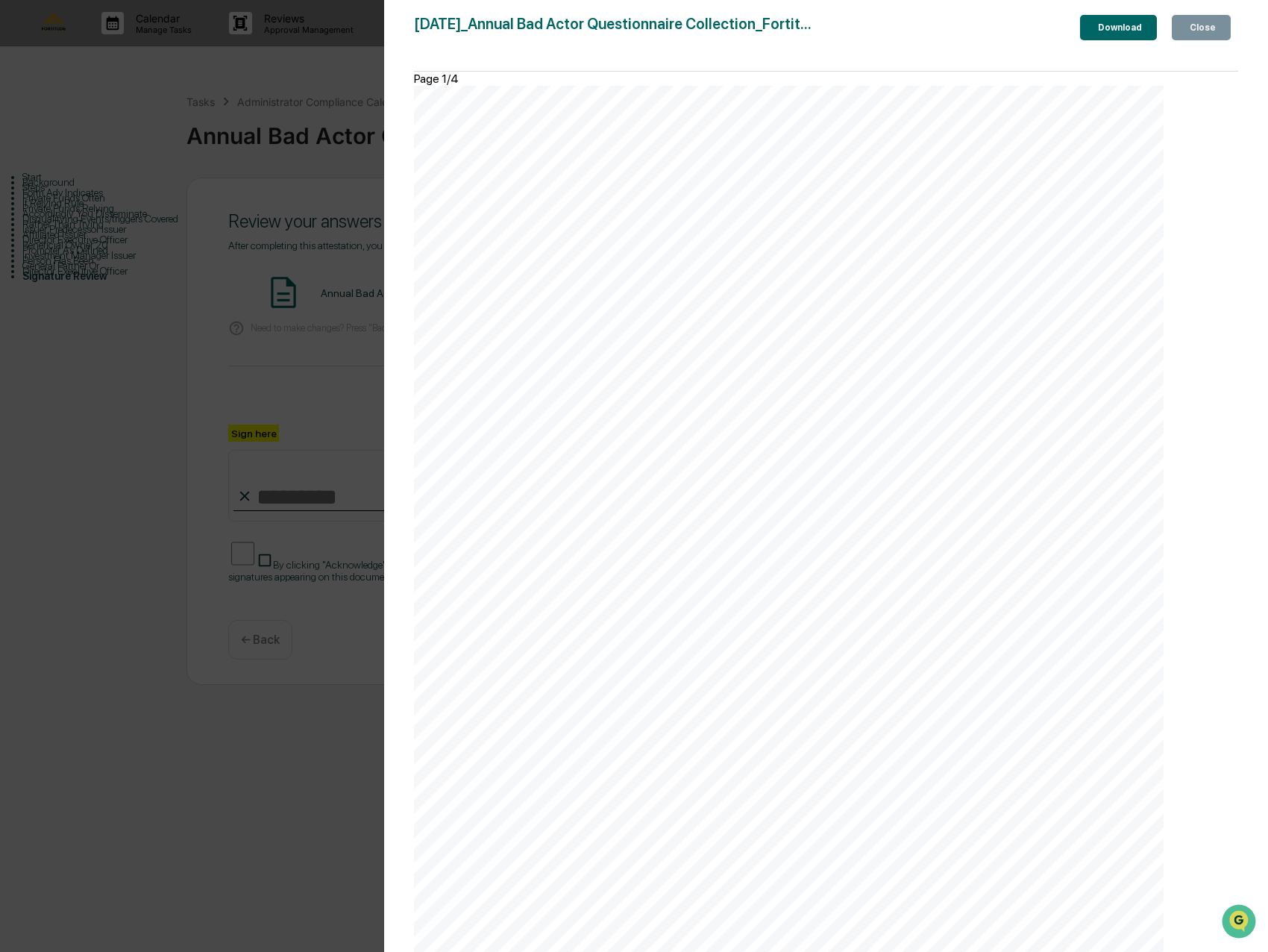
scroll to position [1716, 0]
click at [251, 578] on div "Version History [DATE] 09:21 PM [PERSON_NAME] [DATE]_Annual Bad Actor Questionn…" at bounding box center [634, 476] width 1268 height 952
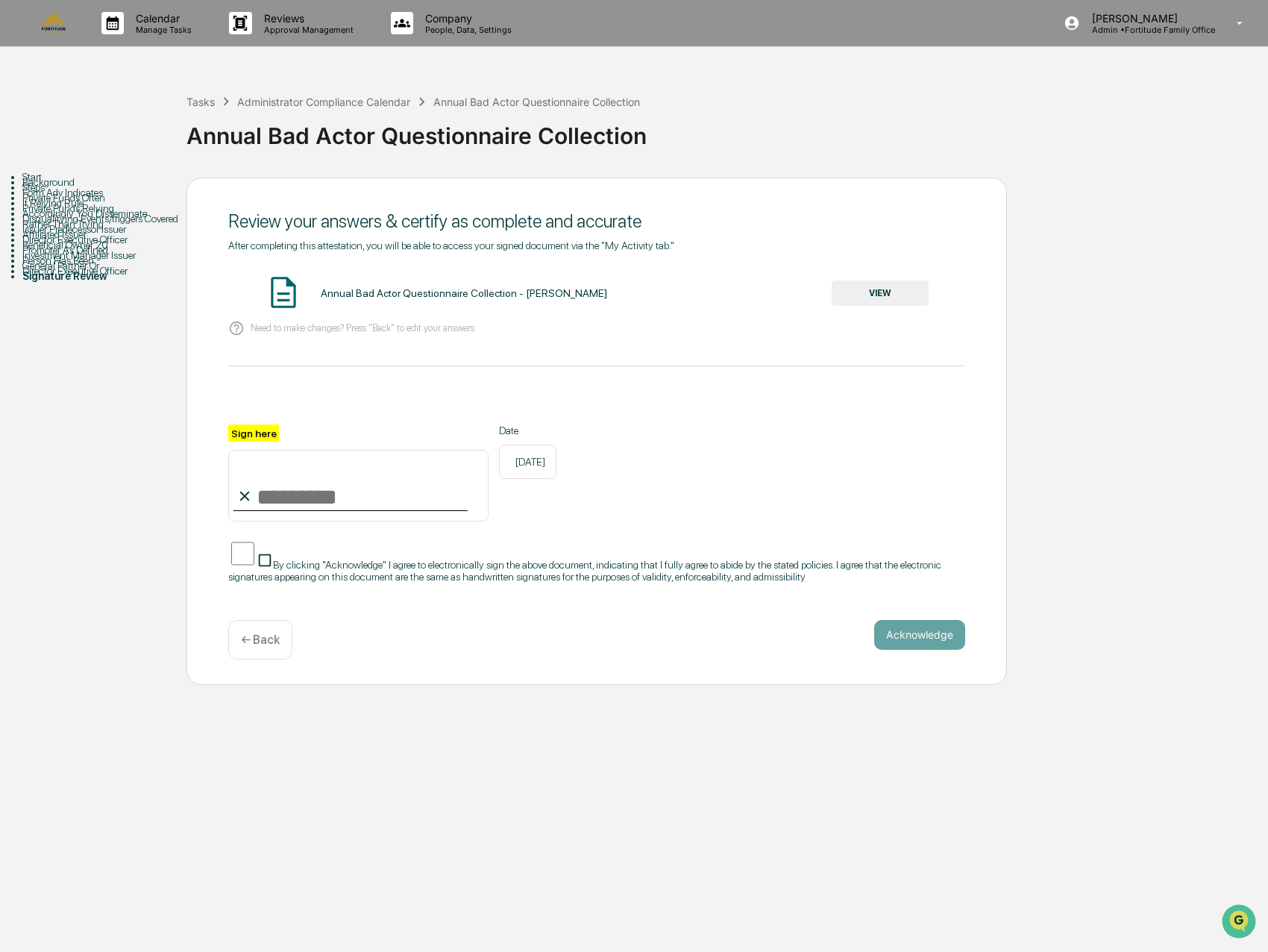
click at [290, 450] on input "Sign here" at bounding box center [358, 485] width 260 height 71
click at [299, 450] on input "Sign here" at bounding box center [358, 485] width 260 height 71
type input "**********"
click at [915, 620] on button "Acknowledge" at bounding box center [920, 635] width 91 height 30
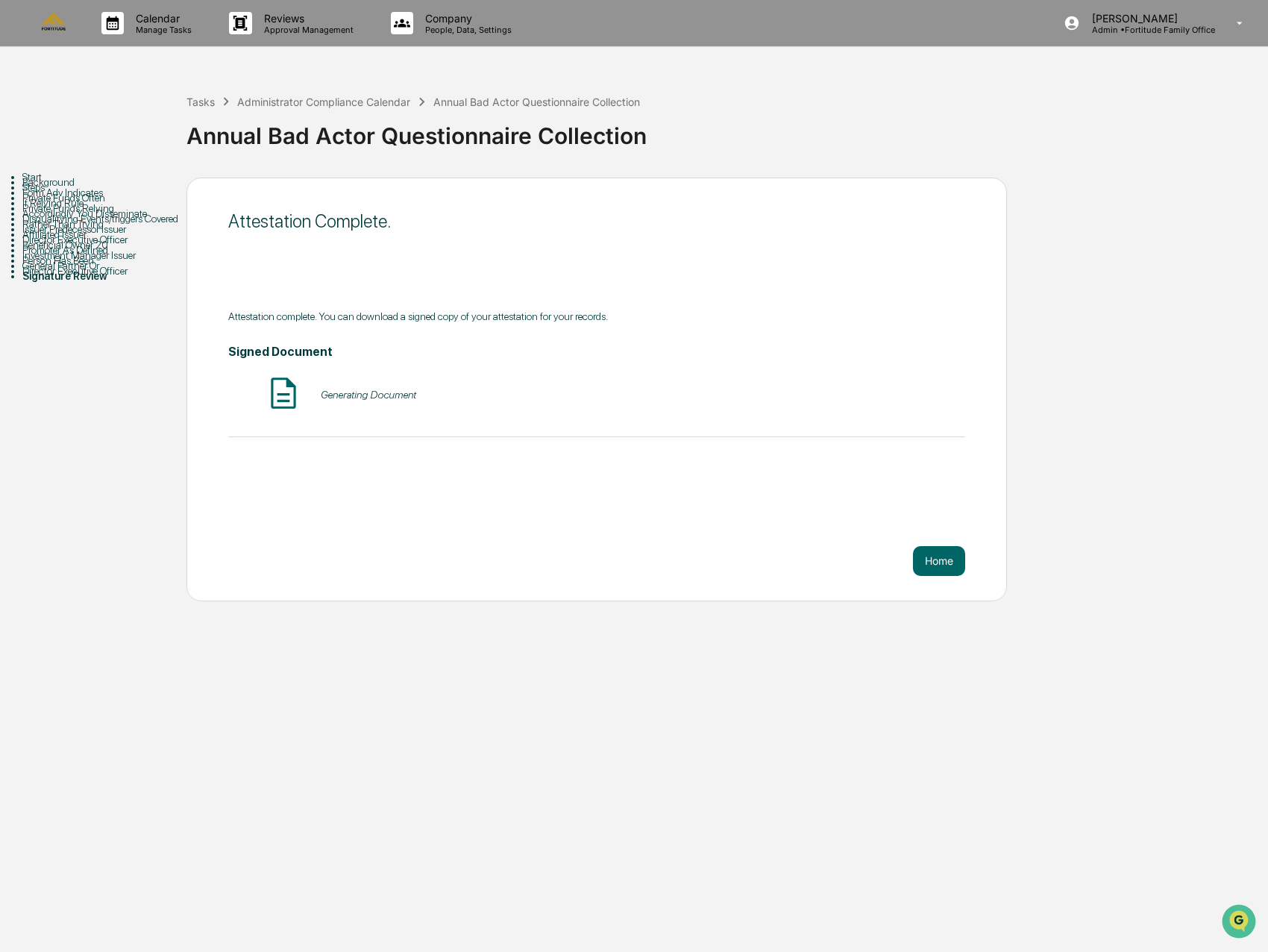
scroll to position [0, 0]
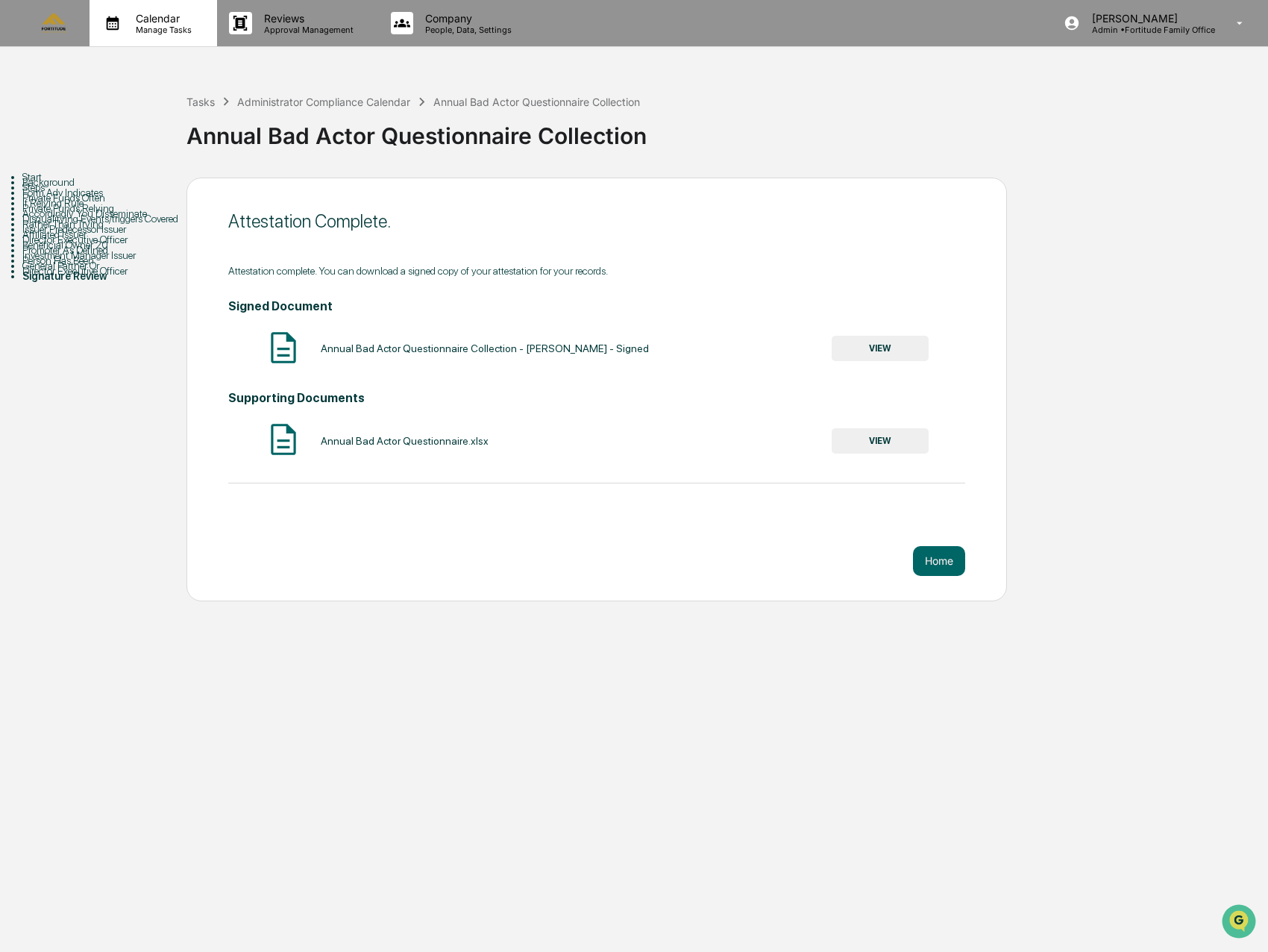
click at [151, 26] on p "Manage Tasks" at bounding box center [162, 30] width 75 height 11
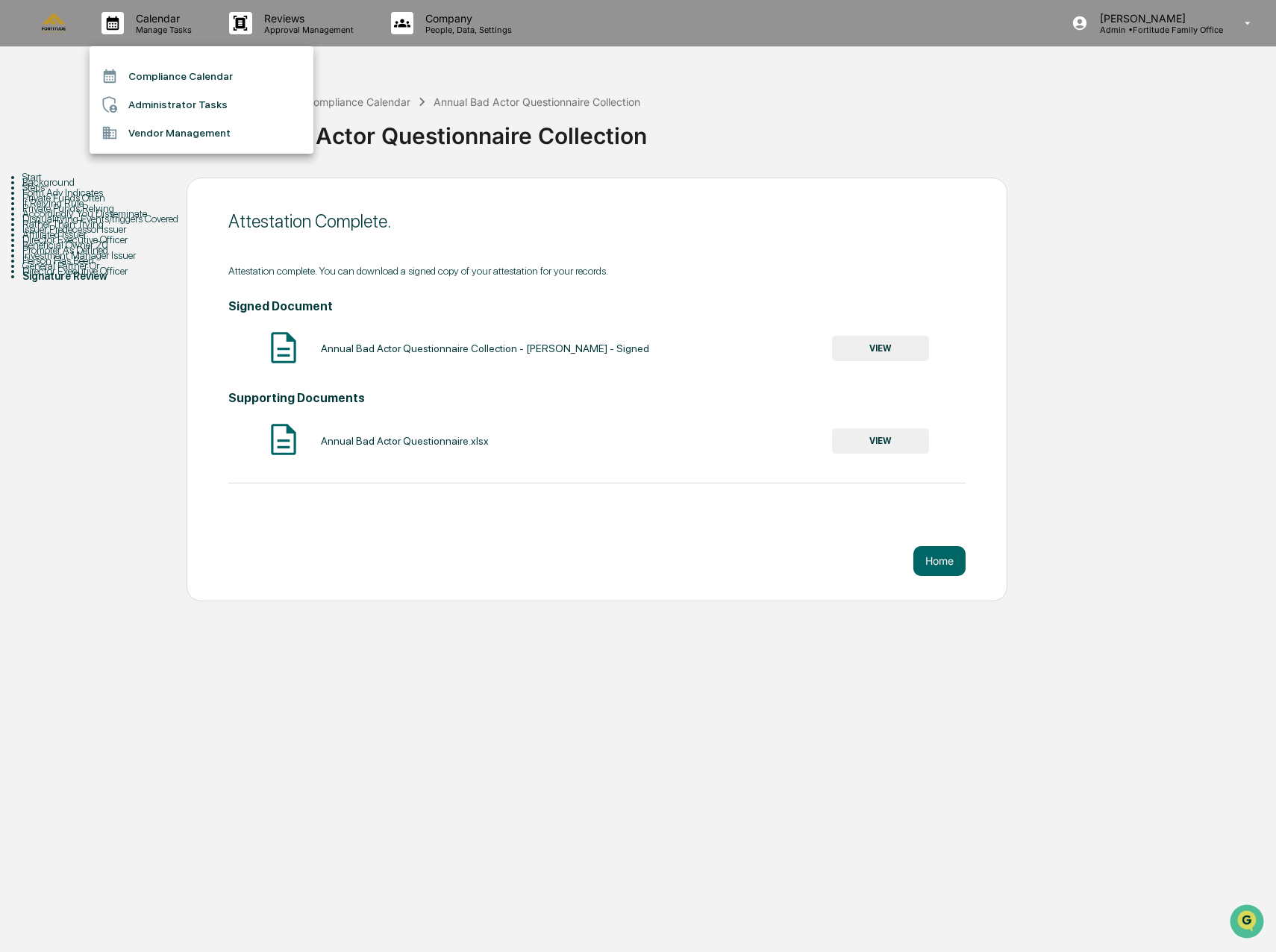
click at [165, 105] on li "Administrator Tasks" at bounding box center [201, 105] width 224 height 29
